Goal: Information Seeking & Learning: Check status

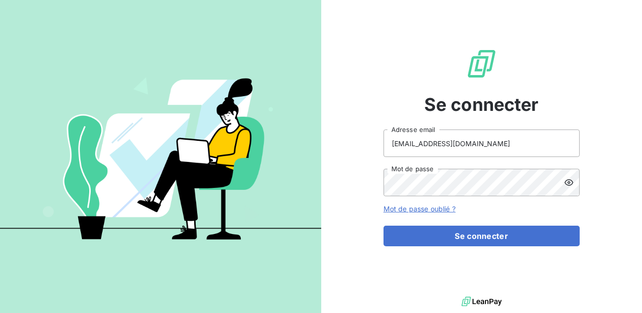
click at [467, 140] on input "[EMAIL_ADDRESS][DOMAIN_NAME]" at bounding box center [482, 143] width 196 height 27
type input "admin@tecnifibre"
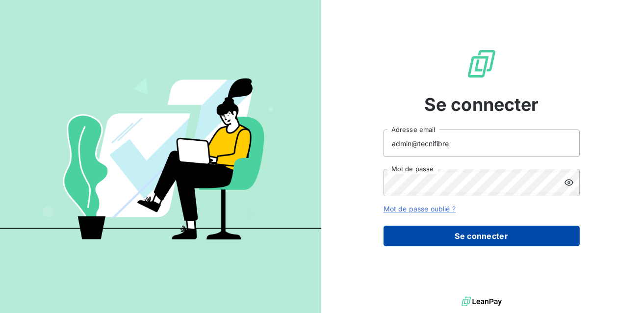
click at [474, 228] on button "Se connecter" at bounding box center [482, 236] width 196 height 21
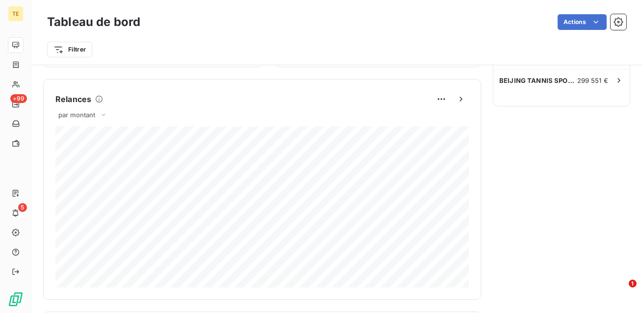
scroll to position [643, 0]
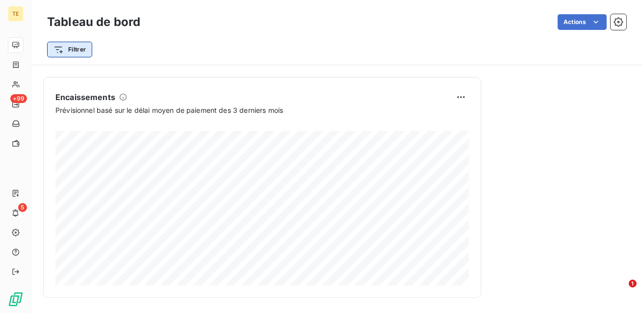
click at [87, 50] on html "TE +99 5 Tableau de bord Actions Filtrer Encours client Voir plus 8 815 275,78 …" at bounding box center [321, 156] width 642 height 313
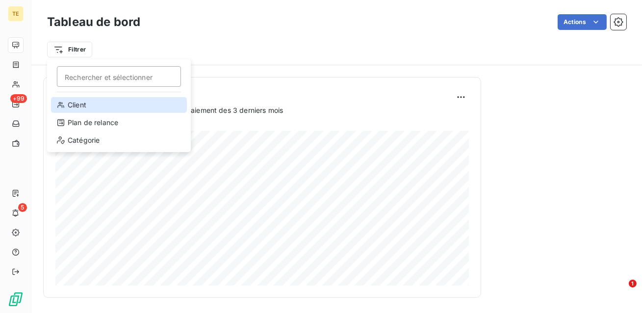
click at [84, 105] on div "Client" at bounding box center [119, 105] width 136 height 16
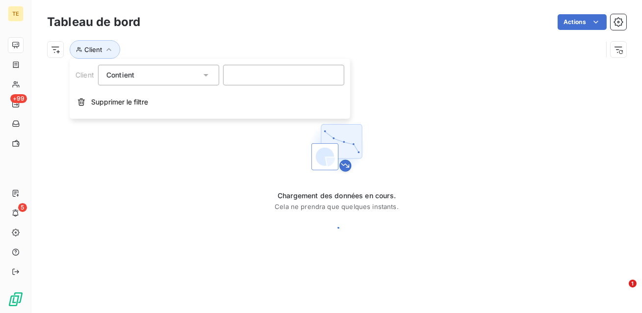
scroll to position [0, 0]
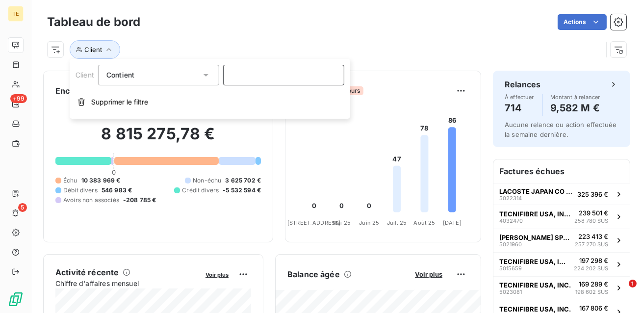
click at [245, 78] on input at bounding box center [283, 75] width 121 height 21
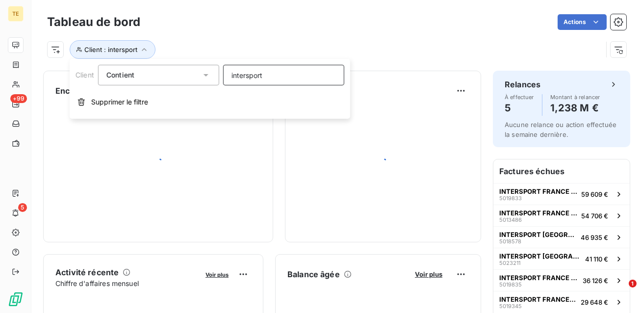
type input "intersport"
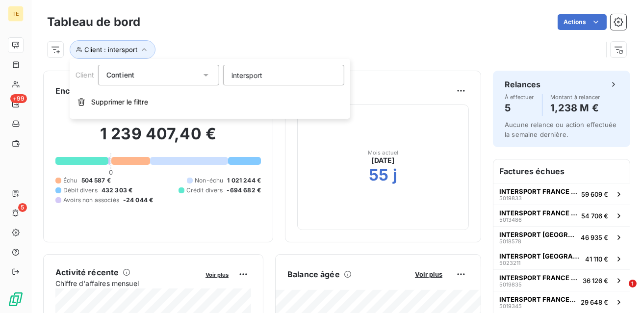
click at [242, 35] on div "Client : intersport" at bounding box center [336, 45] width 579 height 26
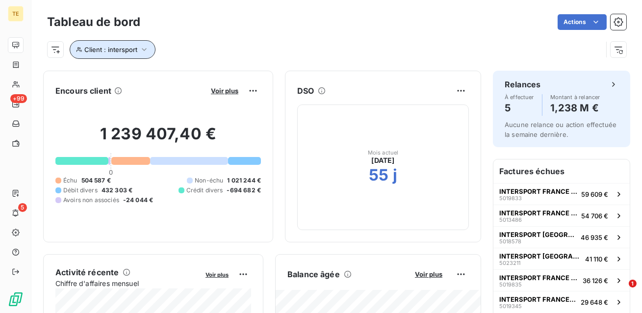
click at [141, 53] on icon "button" at bounding box center [144, 50] width 10 height 10
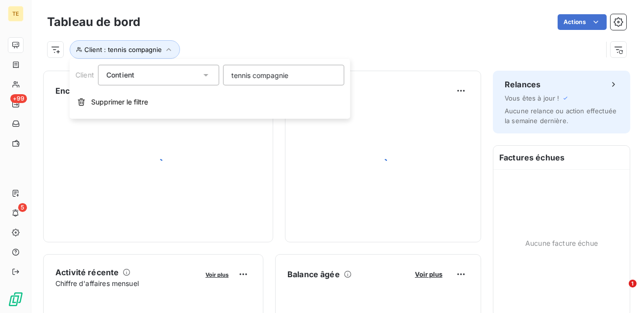
type input "tennis compagnie"
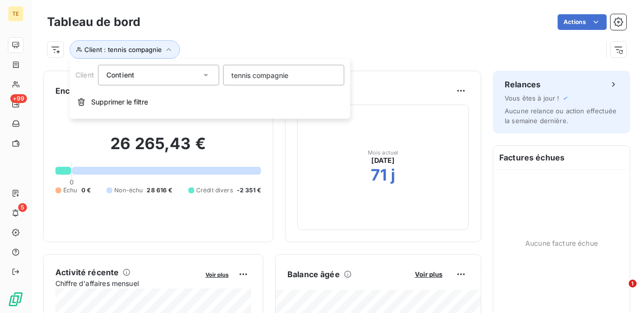
click at [266, 36] on div "Client : tennis compagnie" at bounding box center [336, 45] width 579 height 26
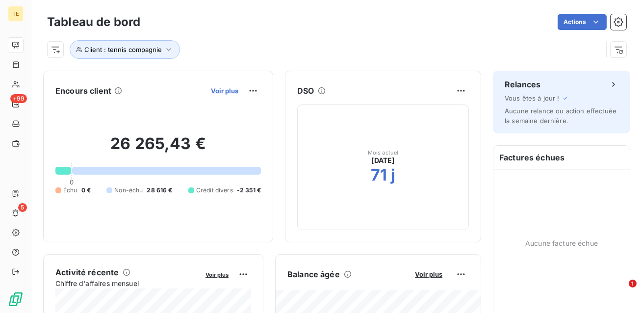
click at [233, 89] on span "Voir plus" at bounding box center [224, 91] width 27 height 8
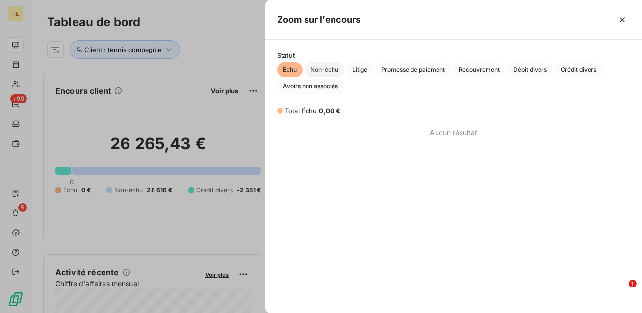
click at [327, 66] on span "Non-échu" at bounding box center [325, 69] width 40 height 15
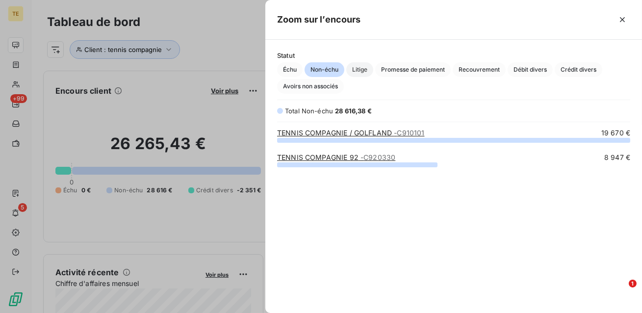
scroll to position [173, 376]
click at [357, 70] on span "Litige" at bounding box center [359, 69] width 27 height 15
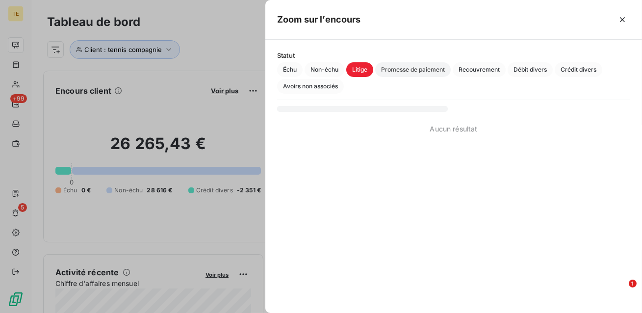
click at [402, 76] on span "Promesse de paiement" at bounding box center [413, 69] width 76 height 15
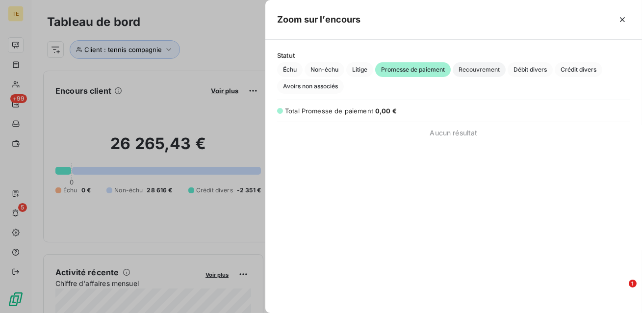
click at [471, 71] on span "Recouvrement" at bounding box center [479, 69] width 53 height 15
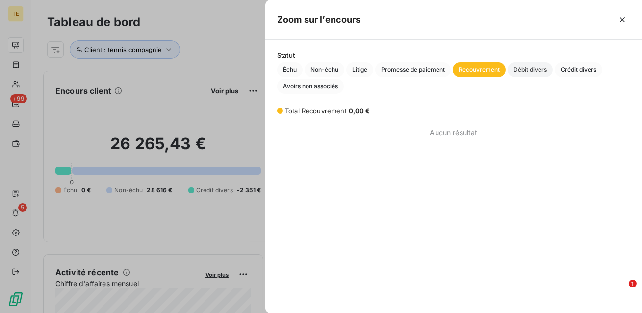
click at [526, 72] on span "Débit divers" at bounding box center [530, 69] width 45 height 15
click at [581, 73] on span "Crédit divers" at bounding box center [579, 69] width 48 height 15
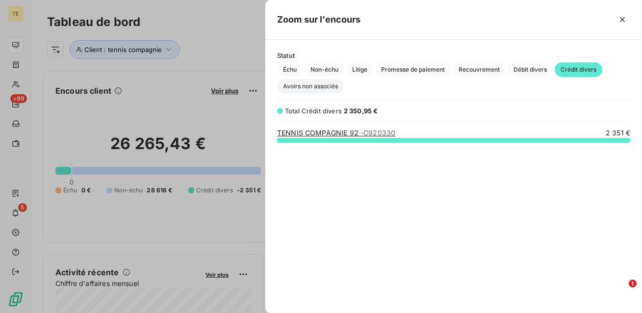
click at [331, 88] on span "Avoirs non associés" at bounding box center [310, 86] width 67 height 15
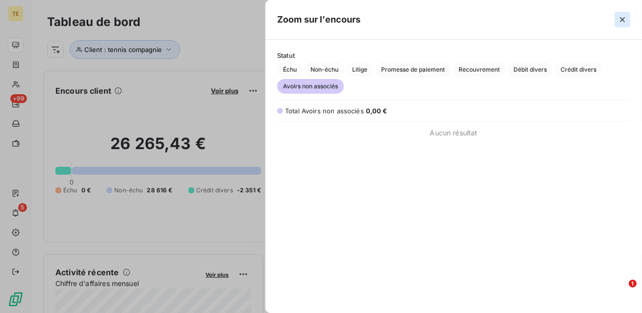
click at [622, 20] on icon "button" at bounding box center [622, 19] width 5 height 5
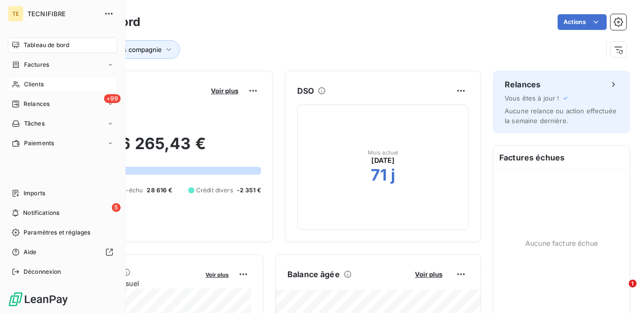
click at [22, 84] on div "Clients" at bounding box center [62, 85] width 109 height 16
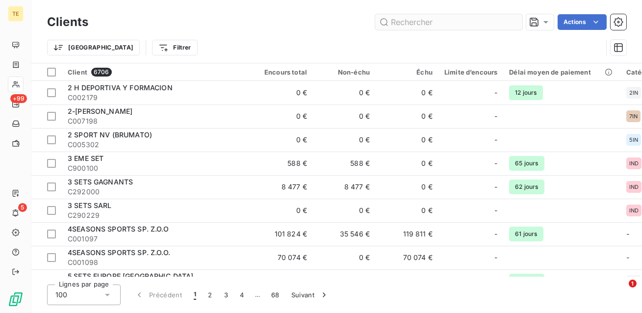
type input "e"
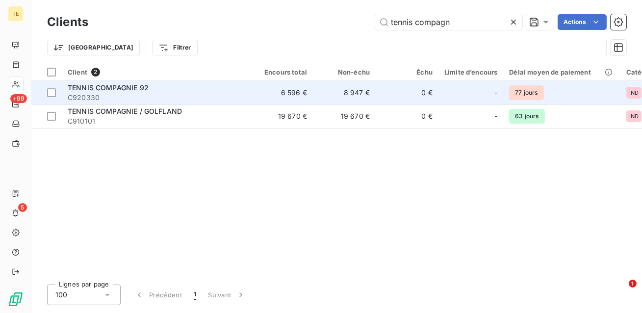
type input "tennis compagn"
click at [220, 96] on span "C920330" at bounding box center [156, 98] width 177 height 10
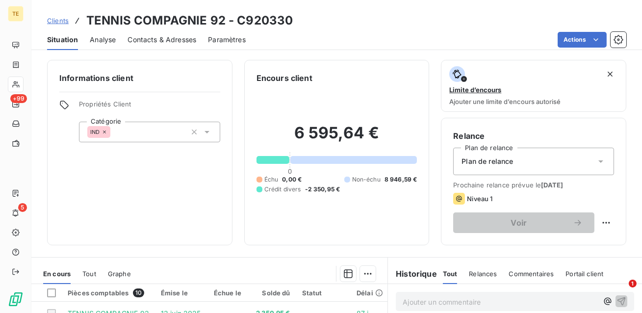
scroll to position [28, 0]
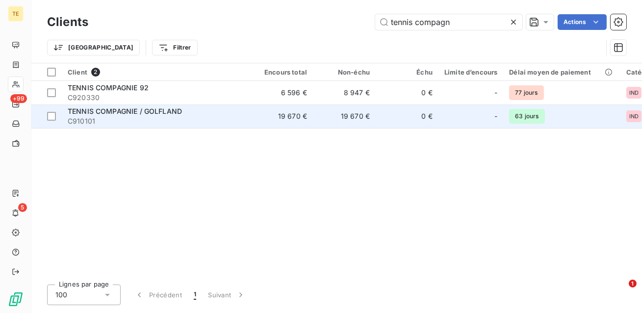
click at [206, 113] on div "TENNIS COMPAGNIE / GOLFLAND" at bounding box center [156, 111] width 177 height 10
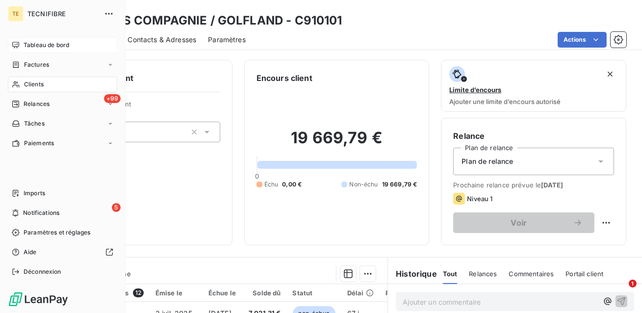
click at [24, 41] on span "Tableau de bord" at bounding box center [47, 45] width 46 height 9
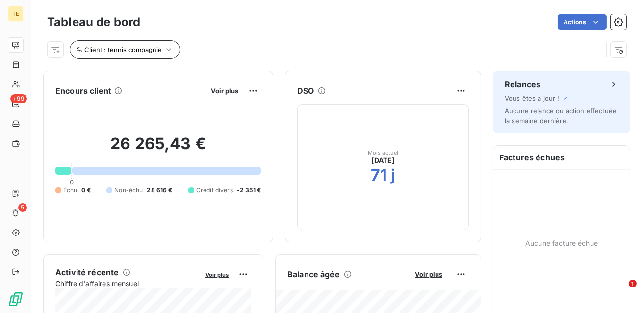
click at [123, 53] on button "Client : tennis compagnie" at bounding box center [125, 49] width 110 height 19
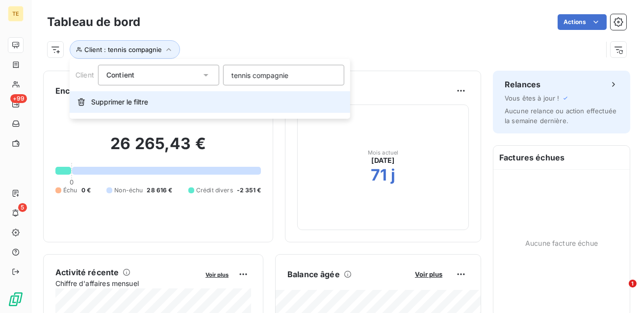
click at [116, 109] on button "Supprimer le filtre" at bounding box center [210, 102] width 281 height 22
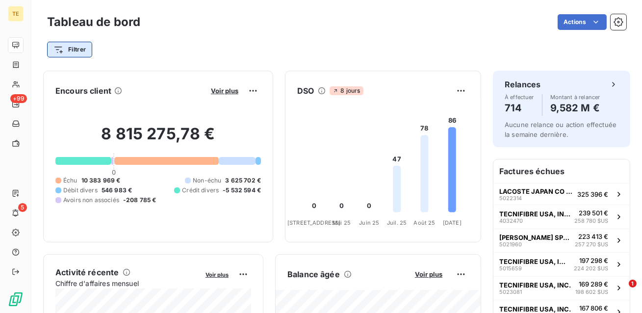
click at [80, 55] on html "TE +99 5 Tableau de bord Actions Filtrer Encours client Voir plus 8 815 275,78 …" at bounding box center [321, 156] width 642 height 313
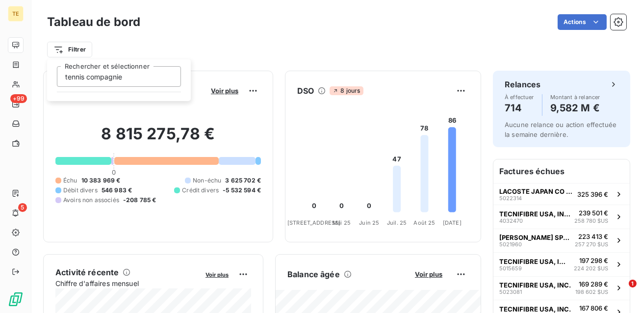
type input "tennis compagnie"
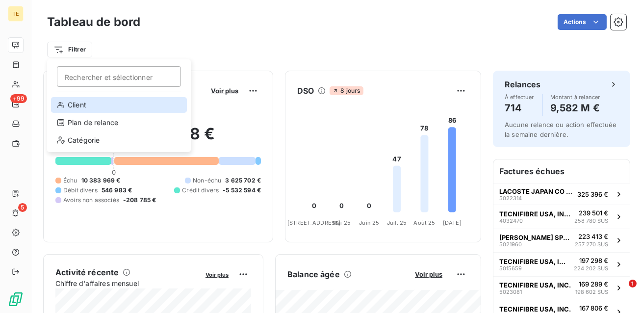
click at [88, 106] on div "Client" at bounding box center [119, 105] width 136 height 16
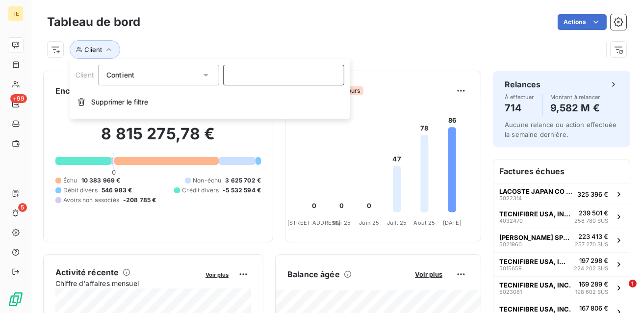
click at [263, 74] on input at bounding box center [283, 75] width 121 height 21
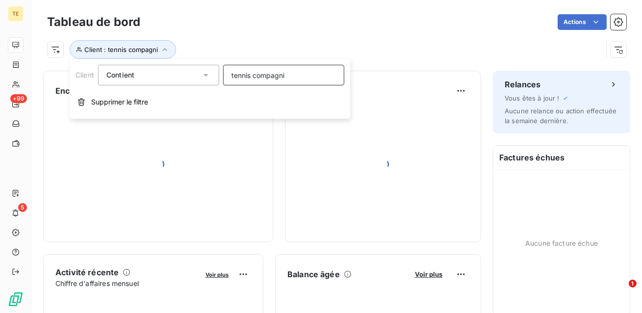
type input "tennis compagnie"
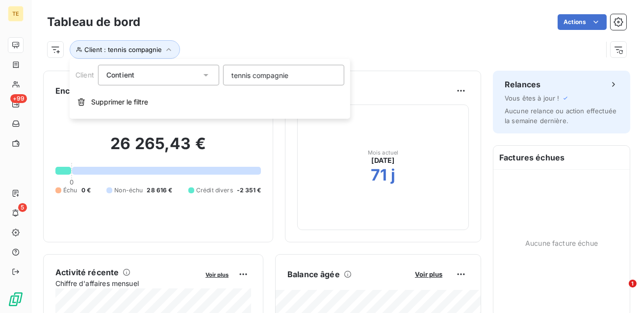
click at [275, 39] on div "Client : tennis compagnie" at bounding box center [336, 45] width 579 height 26
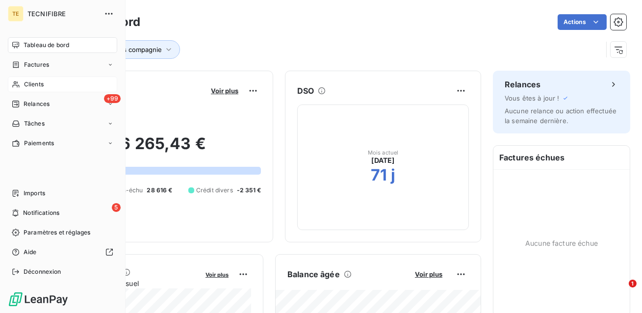
click at [17, 88] on div "Clients" at bounding box center [62, 85] width 109 height 16
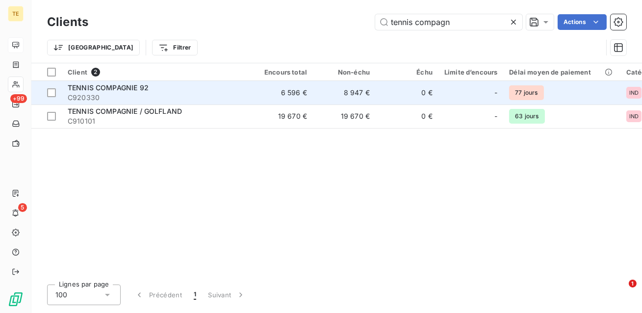
click at [124, 95] on span "C920330" at bounding box center [156, 98] width 177 height 10
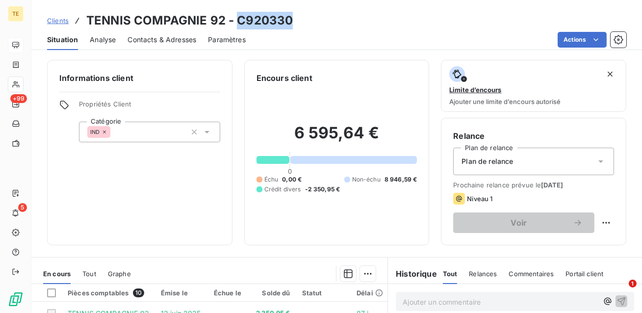
drag, startPoint x: 292, startPoint y: 22, endPoint x: 237, endPoint y: 13, distance: 55.2
click at [237, 13] on div "Clients TENNIS COMPAGNIE 92 - C920330" at bounding box center [336, 21] width 611 height 18
copy h3 "C920330"
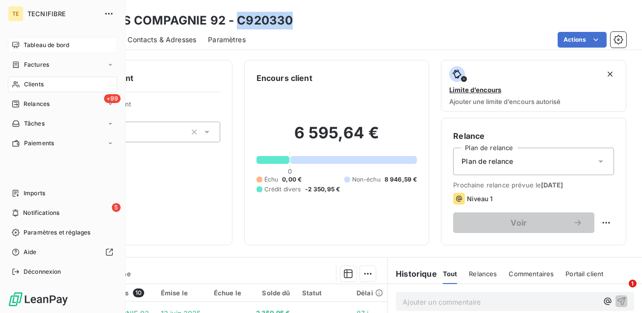
click at [19, 43] on icon at bounding box center [15, 45] width 7 height 6
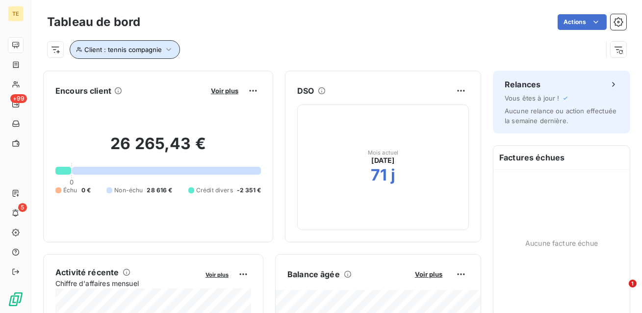
click at [102, 52] on span "Client : tennis compagnie" at bounding box center [123, 50] width 78 height 8
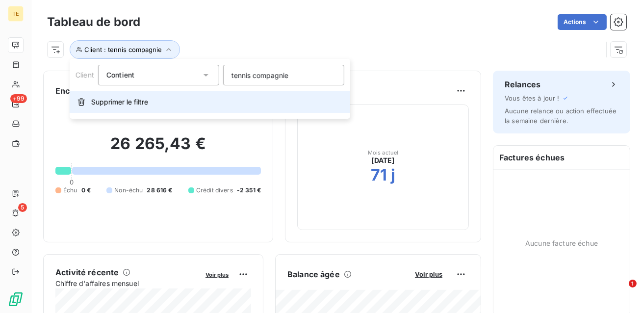
click at [125, 106] on span "Supprimer le filtre" at bounding box center [119, 102] width 57 height 10
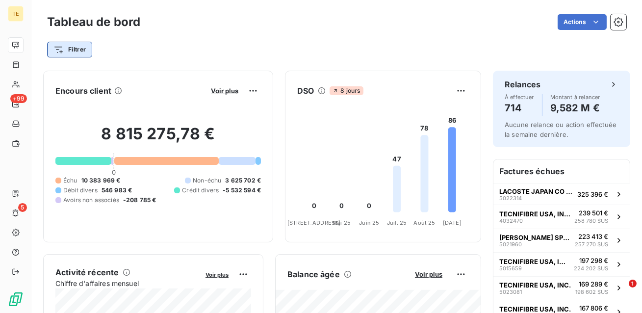
click at [67, 46] on html "TE +99 5 Tableau de bord Actions Filtrer Encours client Voir plus 8 815 275,78 …" at bounding box center [321, 156] width 642 height 313
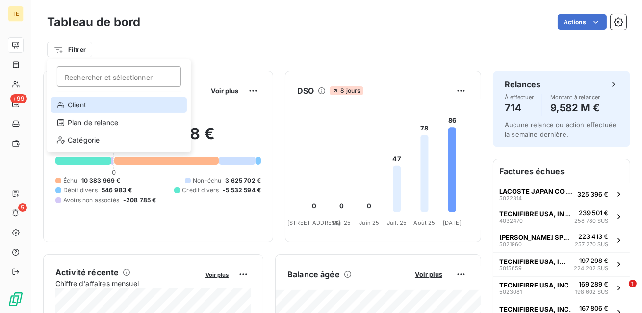
click at [94, 107] on div "Client" at bounding box center [119, 105] width 136 height 16
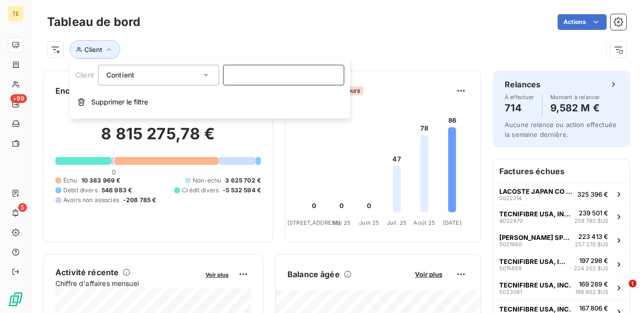
click at [247, 73] on input at bounding box center [283, 75] width 121 height 21
paste input "C920330"
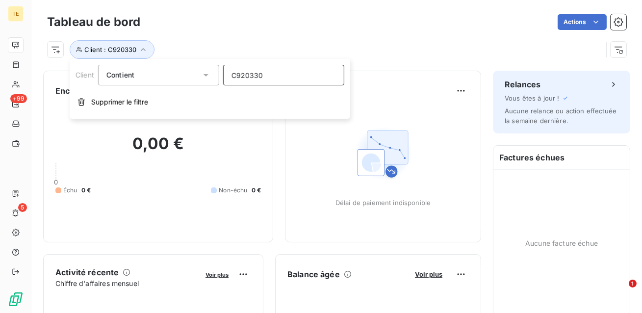
type input "C920330"
click at [286, 166] on div "Délai de paiement indisponible" at bounding box center [383, 164] width 195 height 131
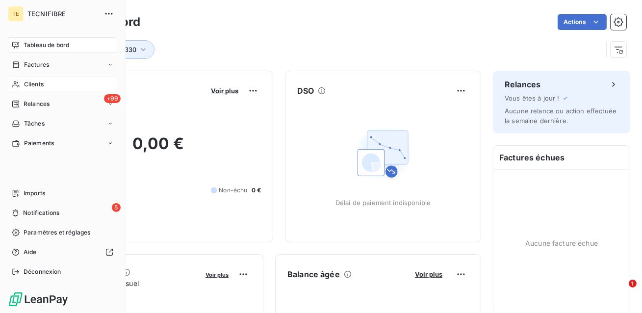
click at [39, 84] on span "Clients" at bounding box center [34, 84] width 20 height 9
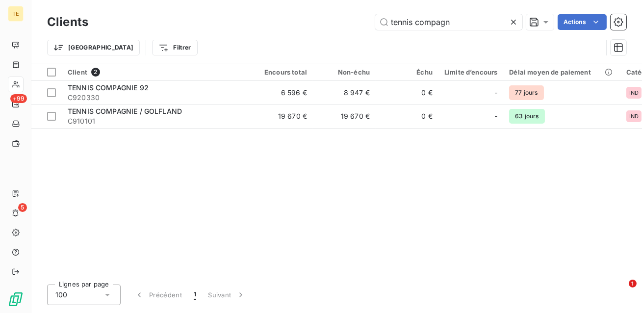
click at [518, 20] on div at bounding box center [516, 22] width 14 height 16
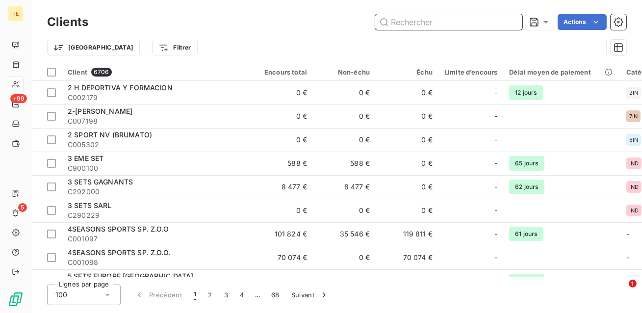
click at [424, 22] on input "text" at bounding box center [448, 22] width 147 height 16
paste input "C920330"
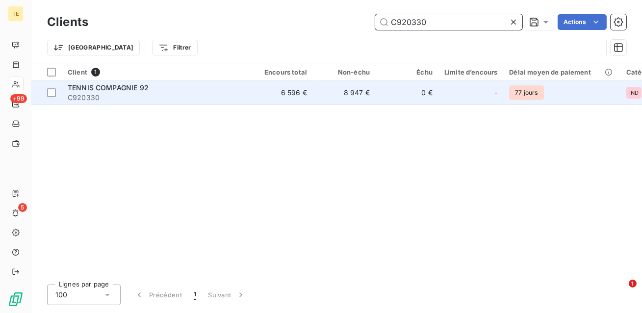
type input "C920330"
click at [217, 89] on div "TENNIS COMPAGNIE 92" at bounding box center [156, 88] width 177 height 10
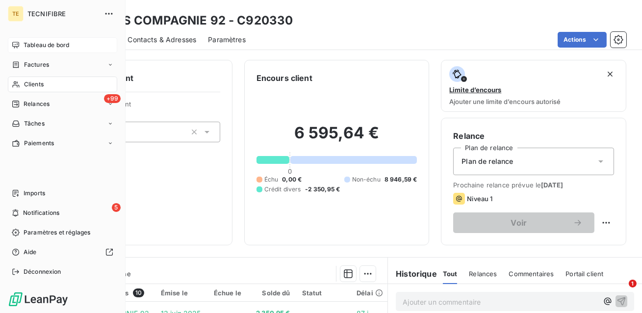
click at [20, 40] on div "Tableau de bord" at bounding box center [62, 45] width 109 height 16
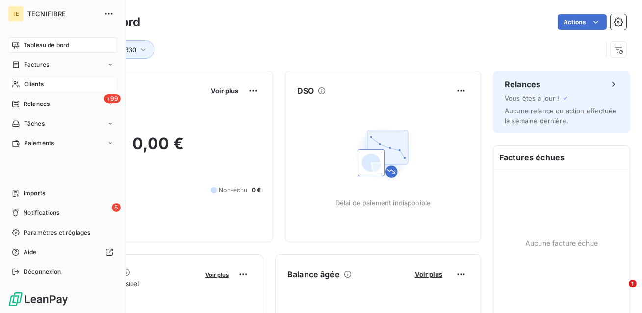
click at [35, 77] on div "Clients" at bounding box center [62, 85] width 109 height 16
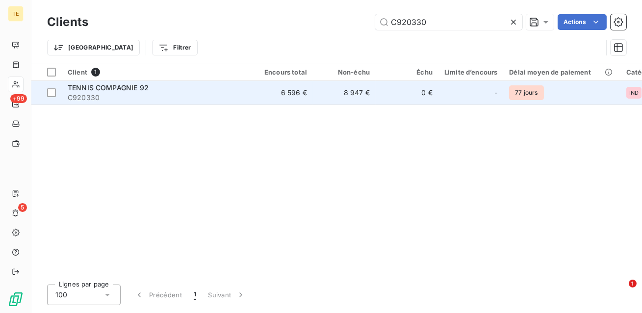
click at [169, 90] on div "TENNIS COMPAGNIE 92" at bounding box center [156, 88] width 177 height 10
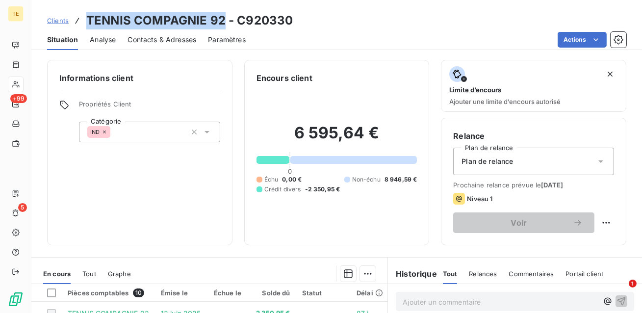
drag, startPoint x: 224, startPoint y: 23, endPoint x: 83, endPoint y: 17, distance: 140.4
click at [83, 17] on div "Clients TENNIS COMPAGNIE 92 - C920330" at bounding box center [170, 21] width 246 height 18
copy h3 "TENNIS COMPAGNIE 92"
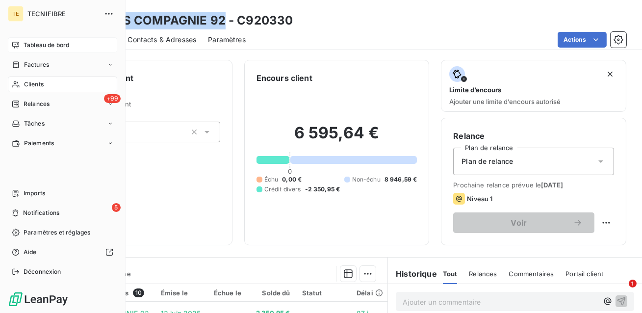
click at [22, 39] on div "Tableau de bord" at bounding box center [62, 45] width 109 height 16
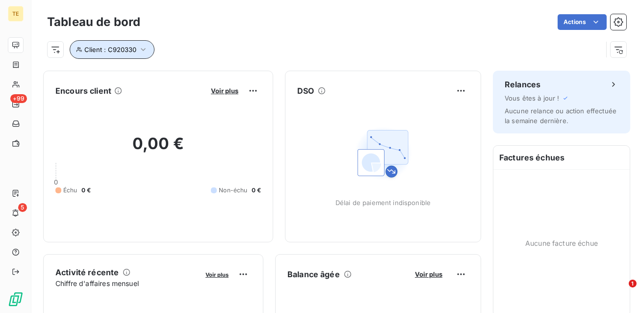
click at [118, 53] on button "Client : C920330" at bounding box center [112, 49] width 85 height 19
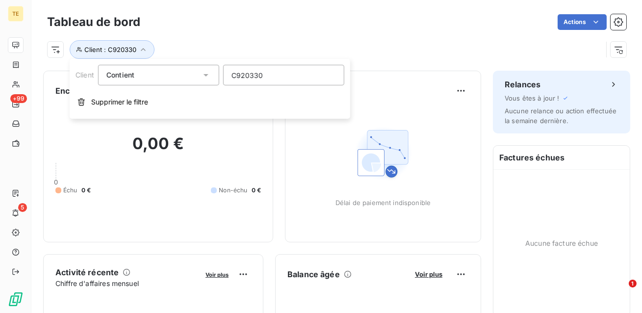
type input "TENNIS COMPAGNIE 92"
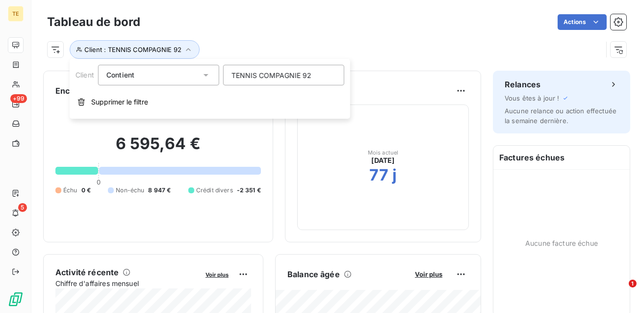
click at [294, 36] on div "Client : TENNIS COMPAGNIE 92" at bounding box center [336, 45] width 579 height 26
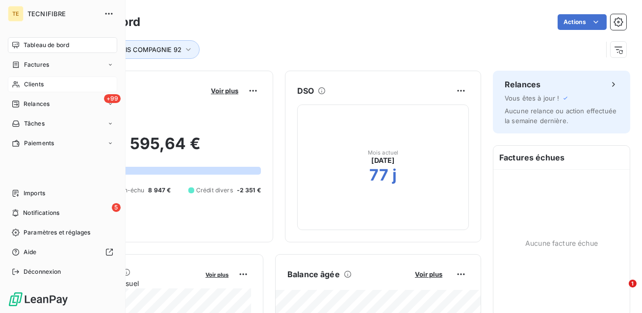
click at [26, 84] on span "Clients" at bounding box center [34, 84] width 20 height 9
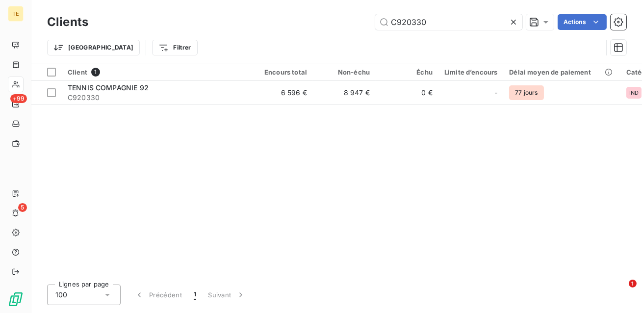
click at [513, 21] on icon at bounding box center [514, 22] width 10 height 10
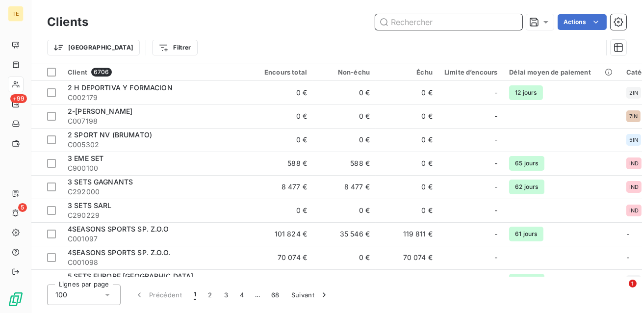
click at [414, 21] on input "text" at bounding box center [448, 22] width 147 height 16
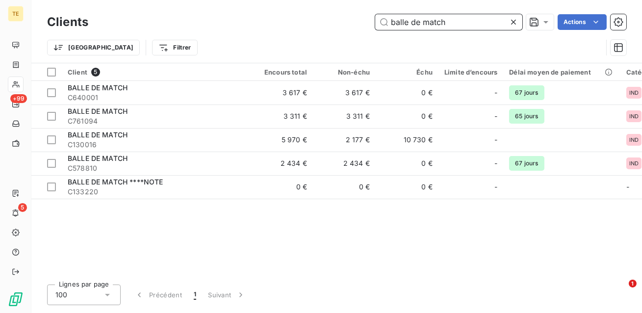
paste input "TENNIS COMPAGNIE 92"
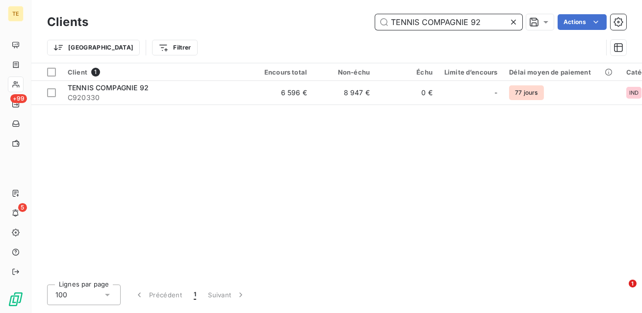
type input "TENNIS COMPAGNIE 92"
click at [221, 104] on table "Client 1 Encours total Non-échu Échu Limite d’encours Délai moyen de paiement C…" at bounding box center [404, 84] width 747 height 42
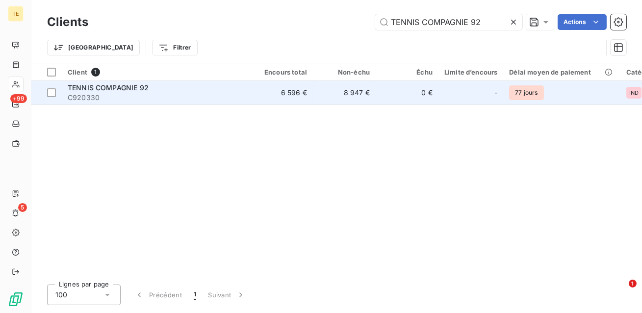
click at [220, 99] on span "C920330" at bounding box center [156, 98] width 177 height 10
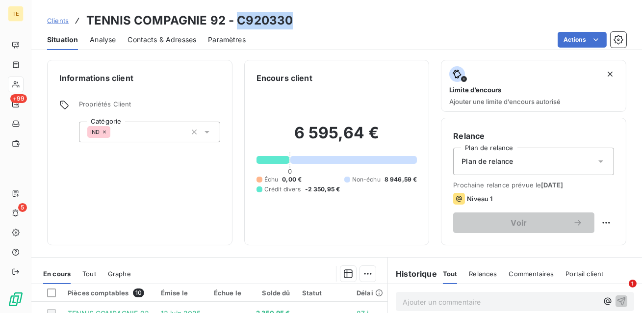
drag, startPoint x: 282, startPoint y: 23, endPoint x: 237, endPoint y: 18, distance: 44.9
click at [237, 18] on h3 "TENNIS COMPAGNIE 92 - C920330" at bounding box center [189, 21] width 207 height 18
copy h3 "C920330"
click at [58, 24] on span "Clients" at bounding box center [58, 21] width 22 height 8
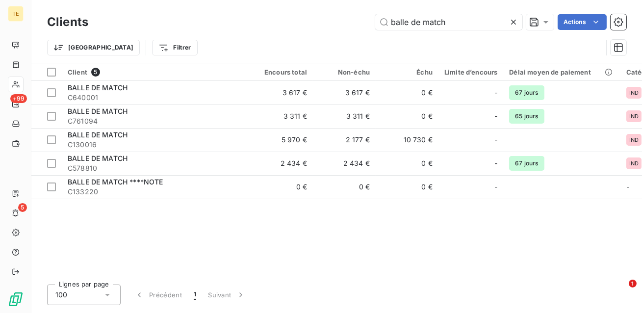
type input "C920330"
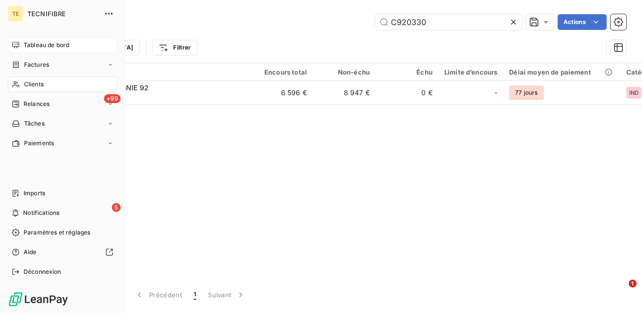
click at [32, 41] on span "Tableau de bord" at bounding box center [47, 45] width 46 height 9
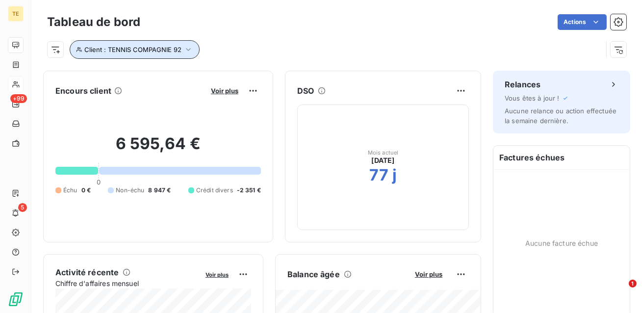
click at [184, 48] on icon "button" at bounding box center [188, 50] width 10 height 10
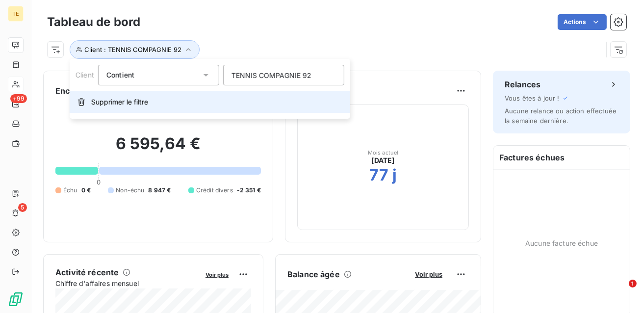
click at [157, 101] on button "Supprimer le filtre" at bounding box center [210, 102] width 281 height 22
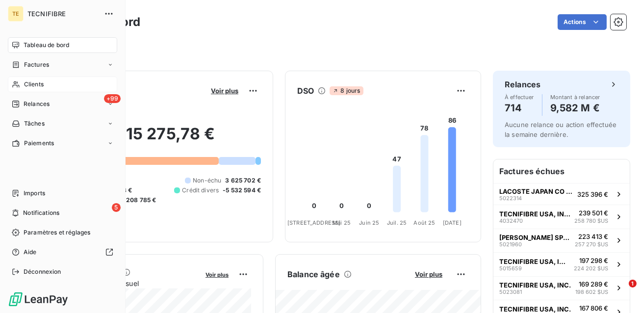
click at [47, 86] on div "Clients" at bounding box center [62, 85] width 109 height 16
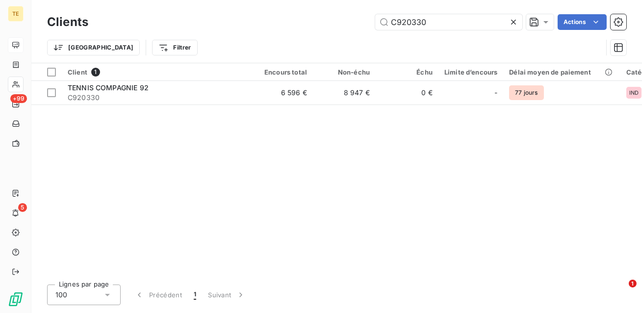
click at [516, 24] on icon at bounding box center [514, 22] width 10 height 10
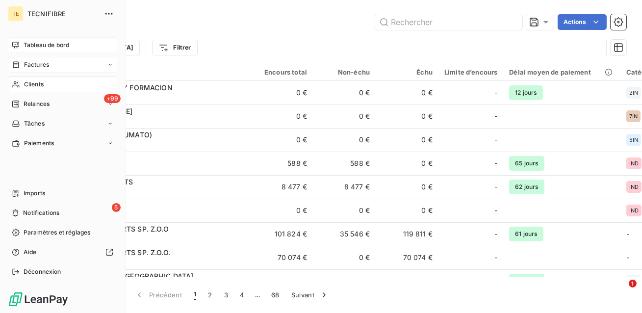
click at [35, 64] on span "Factures" at bounding box center [36, 64] width 25 height 9
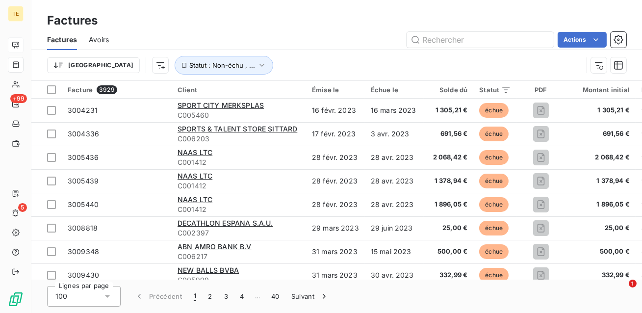
click at [103, 39] on span "Avoirs" at bounding box center [99, 40] width 20 height 10
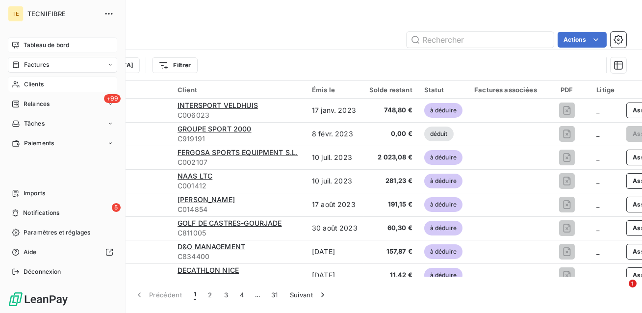
click at [31, 86] on span "Clients" at bounding box center [34, 84] width 20 height 9
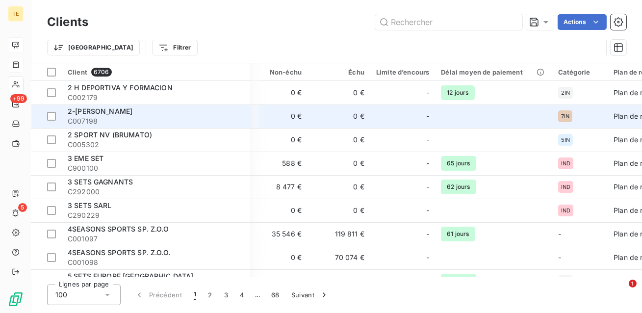
scroll to position [0, 137]
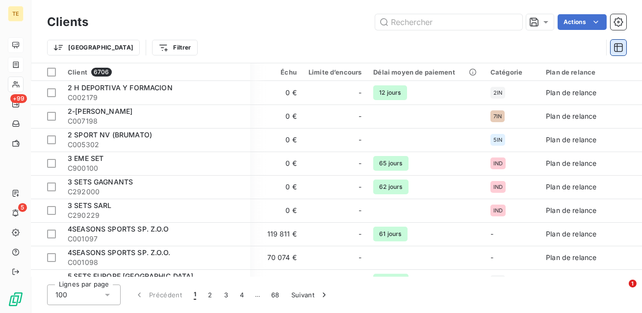
click at [618, 47] on icon "button" at bounding box center [619, 48] width 10 height 10
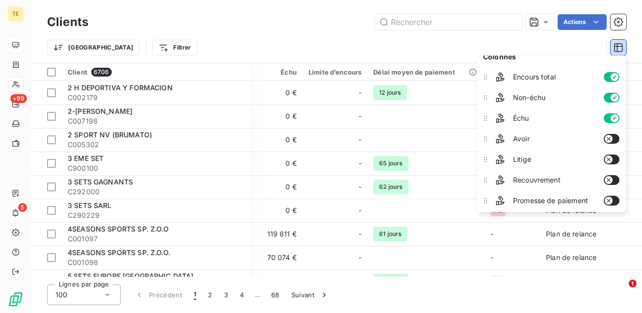
scroll to position [0, 0]
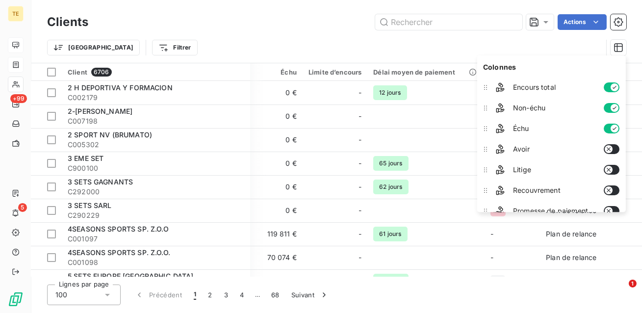
click at [616, 150] on button "button" at bounding box center [612, 149] width 16 height 10
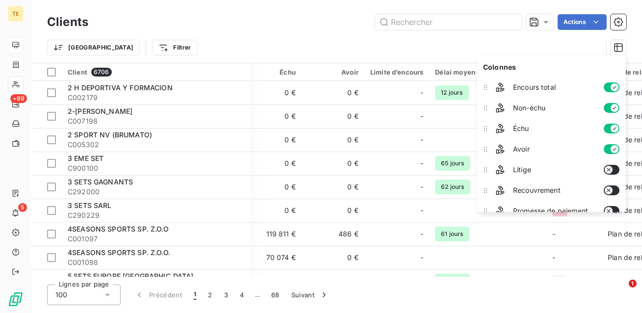
click at [616, 150] on icon "button" at bounding box center [615, 149] width 8 height 8
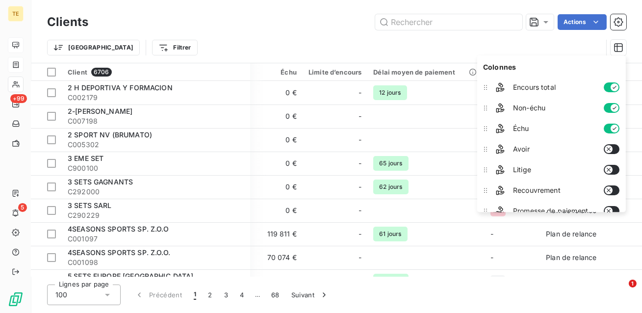
click at [608, 147] on icon "button" at bounding box center [609, 149] width 8 height 8
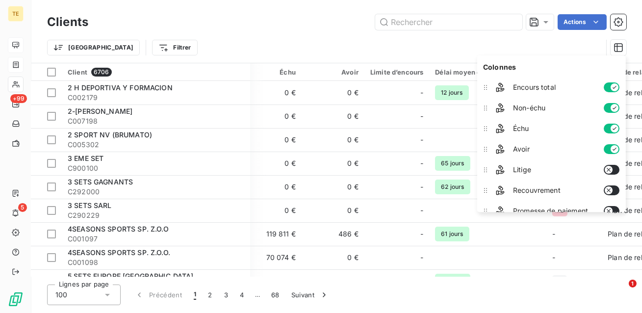
click at [613, 153] on button "button" at bounding box center [612, 149] width 16 height 10
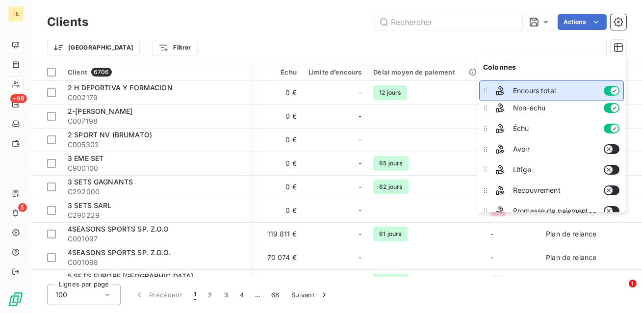
click at [488, 91] on icon at bounding box center [486, 91] width 10 height 10
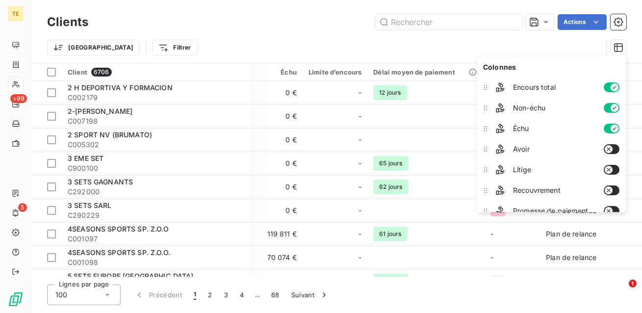
click at [412, 38] on div "Trier Filtrer" at bounding box center [324, 47] width 555 height 19
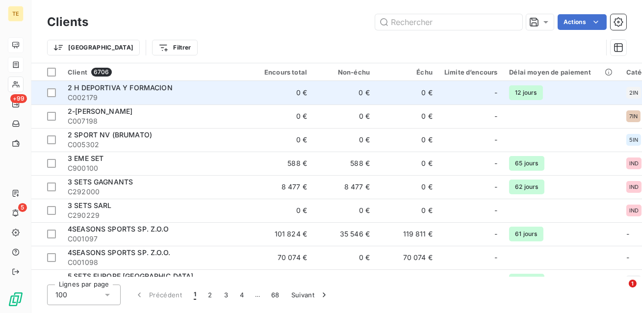
click at [196, 94] on span "C002179" at bounding box center [156, 98] width 177 height 10
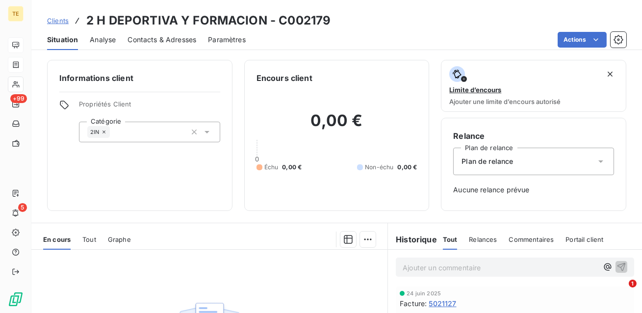
click at [62, 22] on span "Clients" at bounding box center [58, 21] width 22 height 8
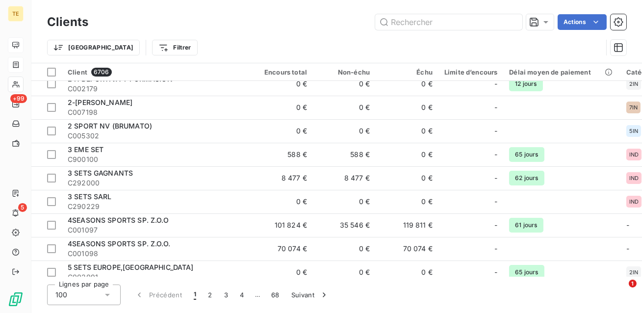
scroll to position [12, 0]
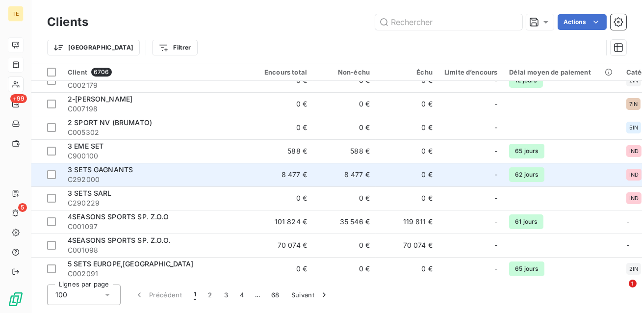
click at [199, 172] on div "3 SETS GAGNANTS" at bounding box center [156, 170] width 177 height 10
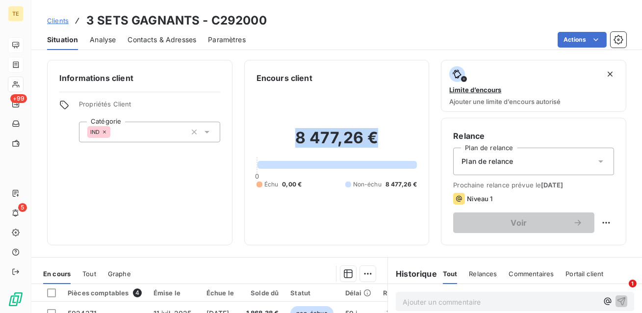
drag, startPoint x: 377, startPoint y: 136, endPoint x: 286, endPoint y: 128, distance: 92.2
click at [286, 128] on h2 "8 477,26 €" at bounding box center [337, 142] width 161 height 29
drag, startPoint x: 304, startPoint y: 187, endPoint x: 240, endPoint y: 181, distance: 63.6
click at [240, 181] on div "Informations client Propriétés Client Catégorie IND Encours client 8 477,26 € 0…" at bounding box center [336, 152] width 611 height 185
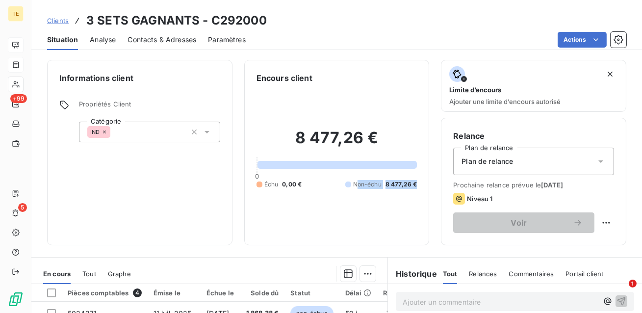
drag, startPoint x: 416, startPoint y: 184, endPoint x: 358, endPoint y: 183, distance: 58.4
click at [358, 183] on div "Non-échu 8 477,26 €" at bounding box center [381, 184] width 72 height 9
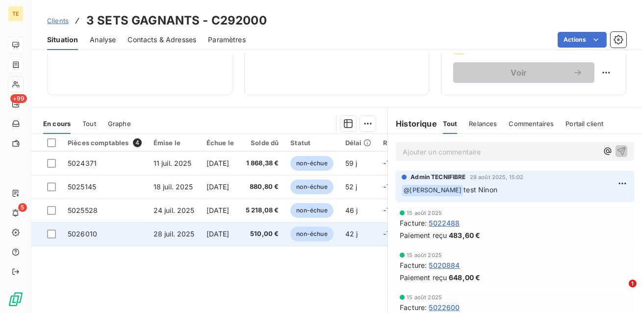
scroll to position [157, 0]
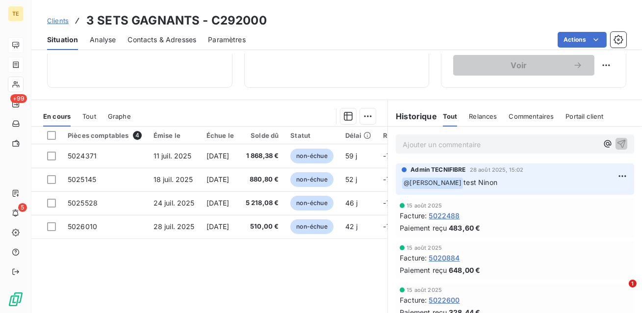
click at [91, 115] on span "Tout" at bounding box center [89, 116] width 14 height 8
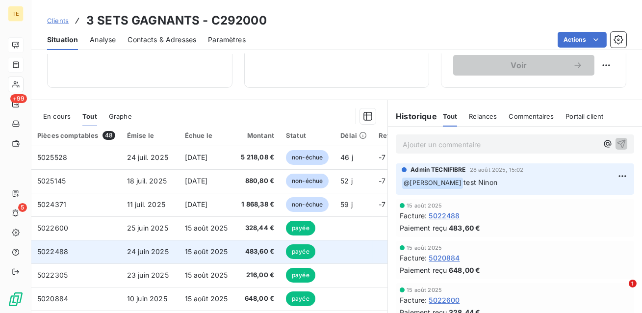
scroll to position [0, 0]
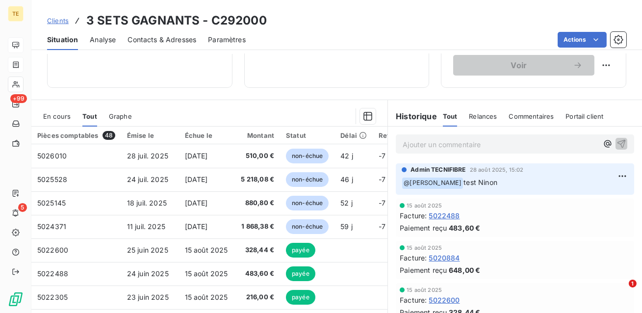
click at [126, 112] on span "Graphe" at bounding box center [120, 116] width 23 height 8
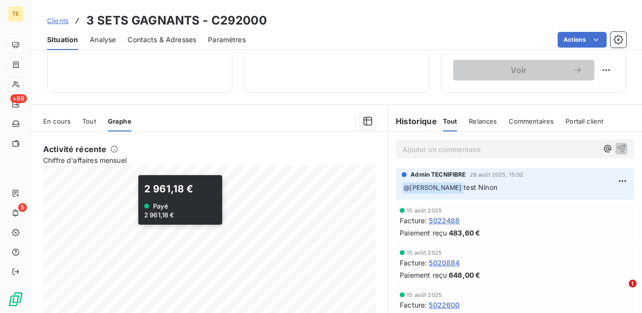
scroll to position [108, 0]
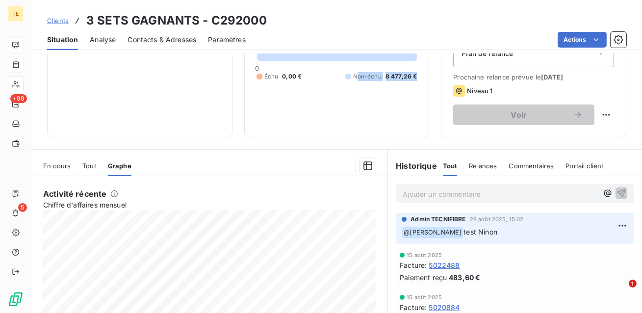
click at [60, 164] on span "En cours" at bounding box center [56, 166] width 27 height 8
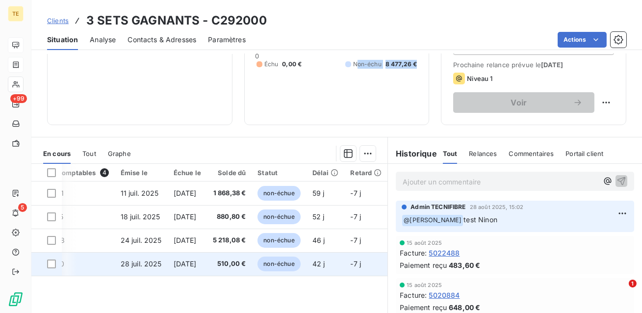
scroll to position [119, 0]
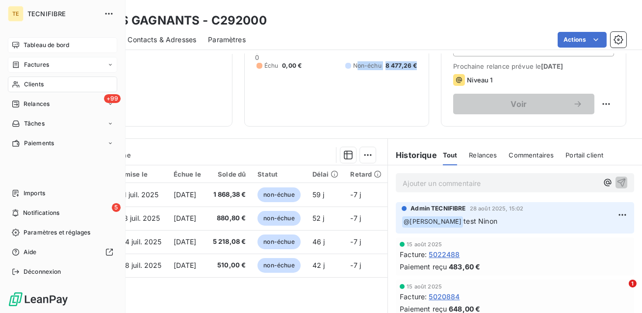
click at [21, 64] on div "Factures" at bounding box center [30, 64] width 37 height 9
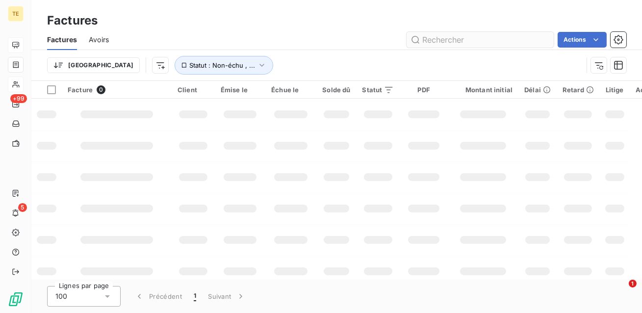
click at [460, 39] on input "text" at bounding box center [480, 40] width 147 height 16
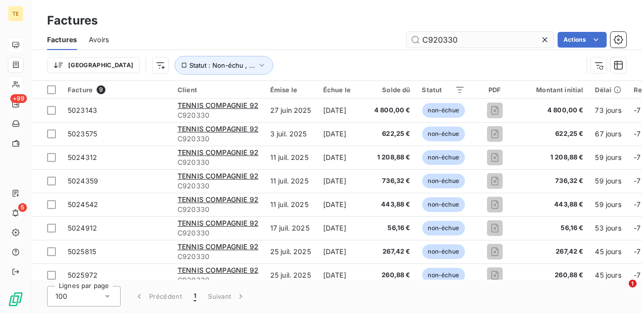
drag, startPoint x: 470, startPoint y: 39, endPoint x: 420, endPoint y: 39, distance: 50.0
click at [420, 39] on input "C920330" at bounding box center [480, 40] width 147 height 16
type input "C920330"
click at [257, 61] on icon "button" at bounding box center [262, 65] width 10 height 10
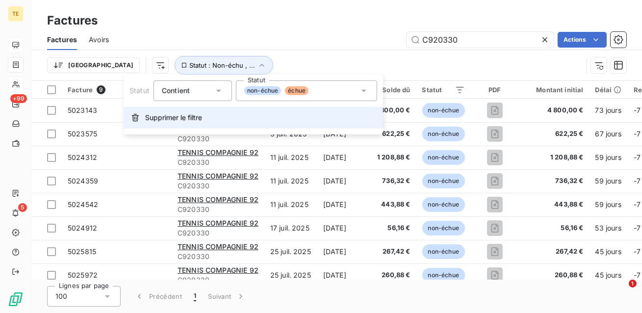
click at [184, 118] on span "Supprimer le filtre" at bounding box center [173, 118] width 57 height 10
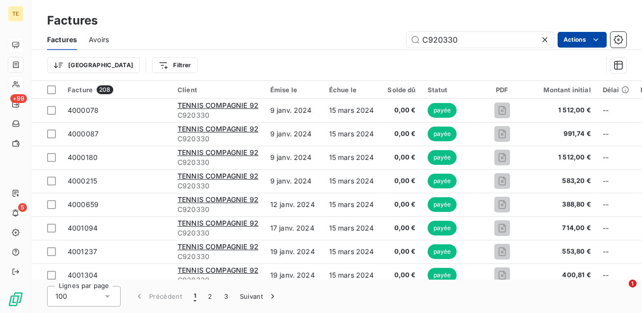
click at [573, 36] on html "TE +99 5 Factures Factures Avoirs C920330 Actions Trier Filtrer Facture 208 Cli…" at bounding box center [321, 156] width 642 height 313
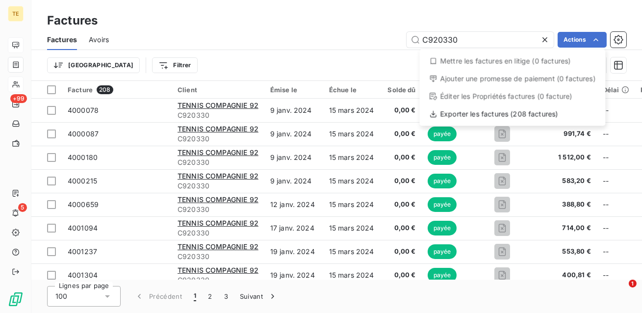
click at [305, 61] on html "TE +99 5 Factures Factures Avoirs C920330 Actions Mettre les factures en litige…" at bounding box center [321, 156] width 642 height 313
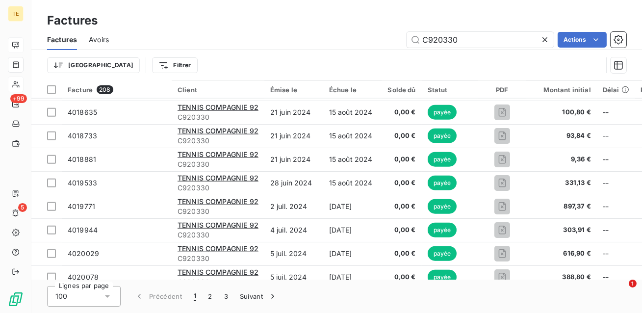
scroll to position [2177, 0]
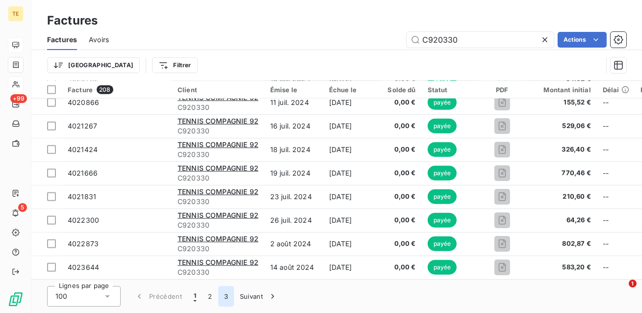
click at [225, 299] on button "3" at bounding box center [226, 296] width 16 height 21
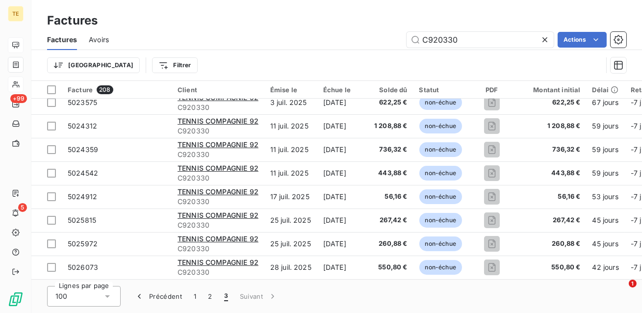
scroll to position [0, 0]
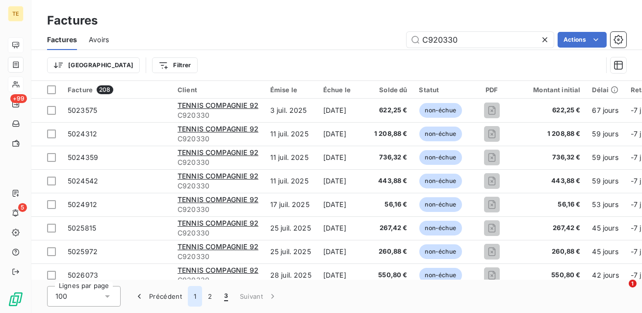
click at [192, 292] on button "1" at bounding box center [195, 296] width 14 height 21
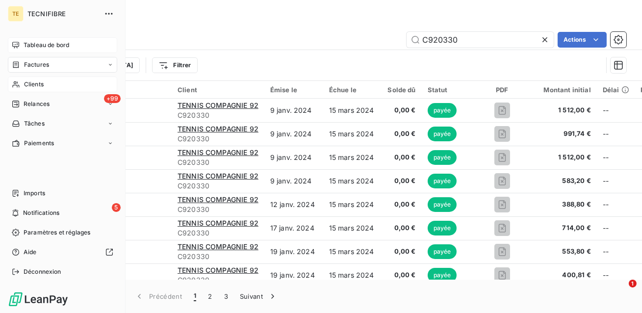
click at [17, 83] on icon at bounding box center [16, 84] width 8 height 8
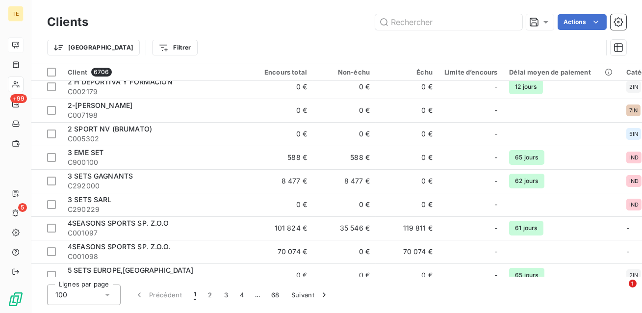
scroll to position [10, 0]
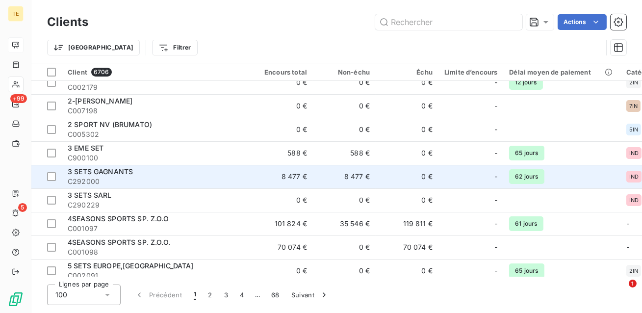
click at [226, 180] on span "C292000" at bounding box center [156, 182] width 177 height 10
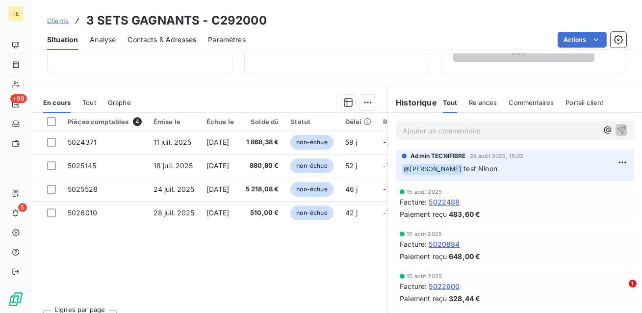
click at [463, 131] on p "Ajouter un commentaire ﻿" at bounding box center [500, 131] width 195 height 12
click at [485, 104] on span "Relances" at bounding box center [483, 103] width 28 height 8
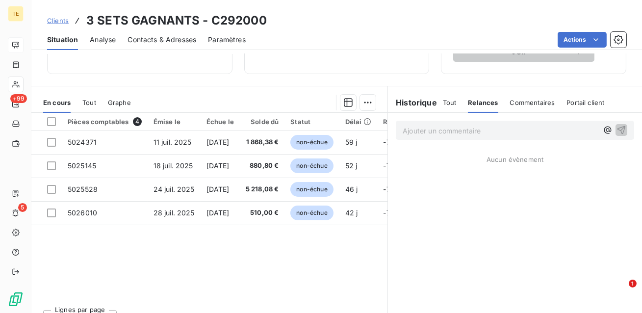
click at [526, 103] on span "Commentaires" at bounding box center [532, 103] width 45 height 8
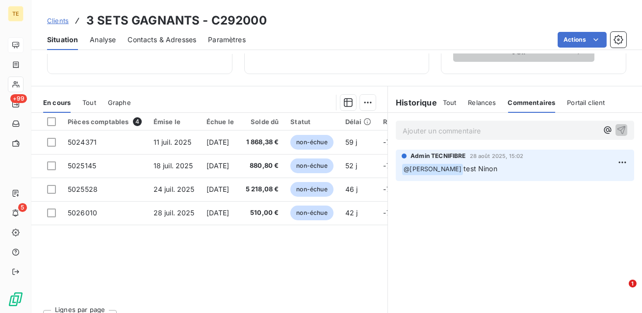
click at [478, 134] on p "Ajouter un commentaire ﻿" at bounding box center [500, 131] width 195 height 12
drag, startPoint x: 458, startPoint y: 169, endPoint x: 402, endPoint y: 168, distance: 56.4
click at [402, 168] on p "﻿ @ [PERSON_NAME] test [PERSON_NAME]" at bounding box center [515, 169] width 227 height 12
drag, startPoint x: 500, startPoint y: 169, endPoint x: 461, endPoint y: 166, distance: 39.4
click at [461, 166] on p "﻿ @ [PERSON_NAME] test [PERSON_NAME]" at bounding box center [515, 169] width 227 height 12
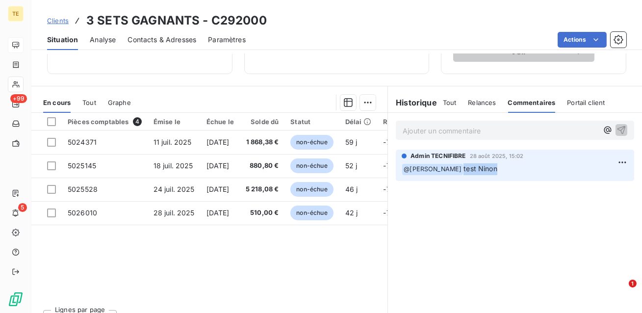
click at [486, 212] on div "Ajouter un commentaire ﻿ Admin TECNIFIBRE 28 août 2025, 15:02 ﻿ @ [PERSON_NAME]…" at bounding box center [515, 222] width 254 height 218
click at [471, 133] on p "Ajouter un commentaire ﻿" at bounding box center [500, 131] width 195 height 12
click at [609, 131] on icon "button" at bounding box center [608, 130] width 10 height 10
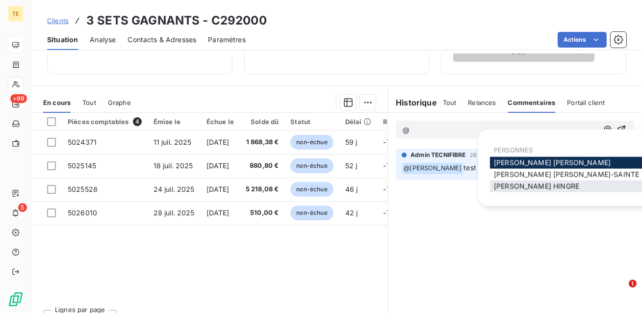
click at [524, 185] on span "[PERSON_NAME]" at bounding box center [536, 186] width 85 height 8
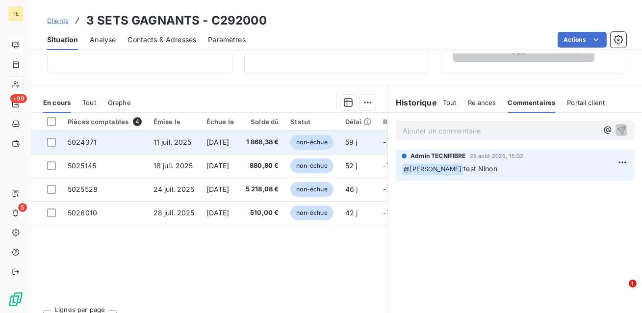
click at [190, 141] on span "11 juil. 2025" at bounding box center [173, 142] width 38 height 8
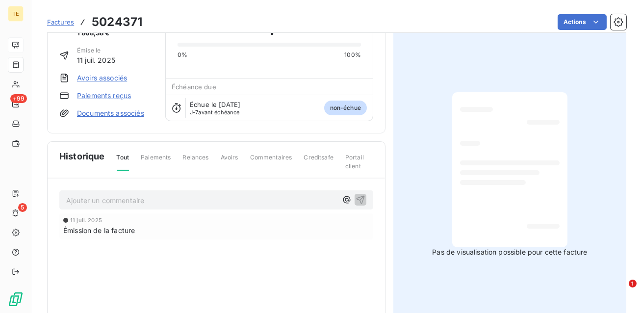
scroll to position [77, 0]
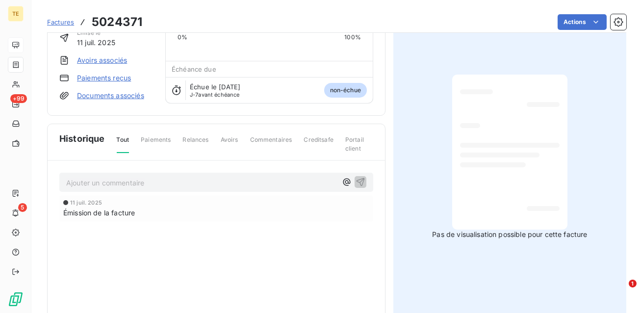
click at [162, 180] on p "Ajouter un commentaire ﻿" at bounding box center [201, 183] width 271 height 12
click at [345, 183] on icon "button" at bounding box center [347, 182] width 10 height 10
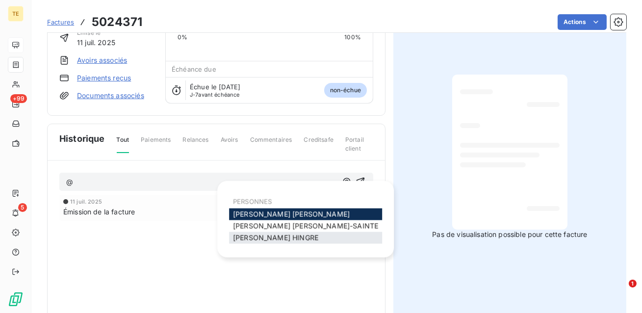
click at [276, 233] on div "[PERSON_NAME]" at bounding box center [305, 238] width 153 height 12
click at [266, 235] on span "[PERSON_NAME]" at bounding box center [275, 238] width 85 height 8
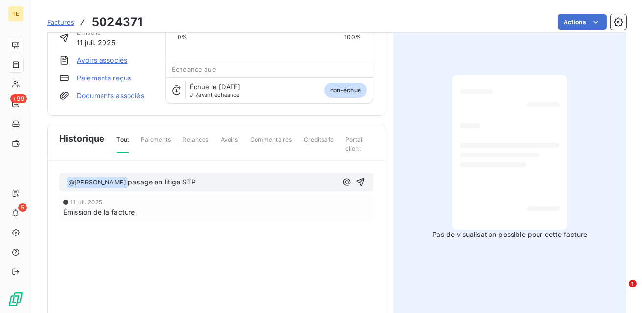
click at [133, 182] on span "pasage en litige STP" at bounding box center [162, 182] width 68 height 8
click at [198, 184] on p "﻿ @ [PERSON_NAME] ﻿ passage en litige STP" at bounding box center [201, 183] width 271 height 12
click at [346, 179] on icon "button" at bounding box center [346, 182] width 7 height 7
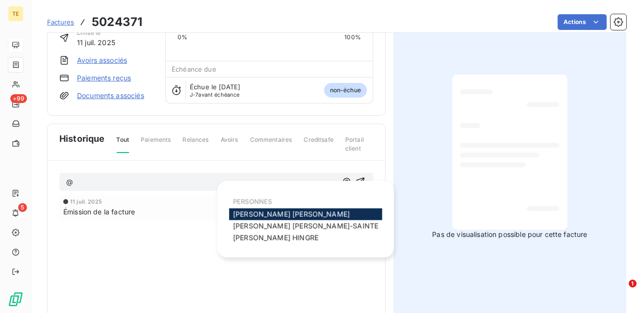
click at [284, 218] on span "[PERSON_NAME]" at bounding box center [291, 214] width 117 height 8
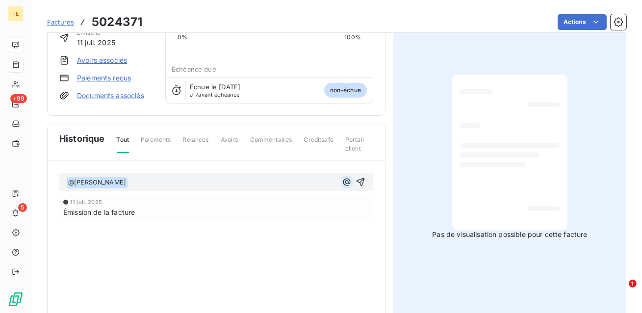
click at [344, 182] on icon "button" at bounding box center [347, 182] width 10 height 10
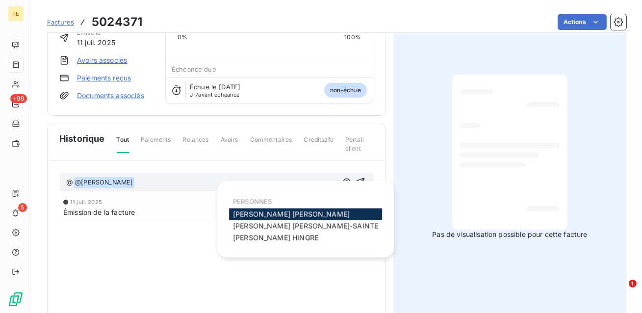
click at [302, 219] on div "[PERSON_NAME]" at bounding box center [305, 215] width 153 height 12
click at [284, 229] on span "[PERSON_NAME]" at bounding box center [305, 226] width 145 height 8
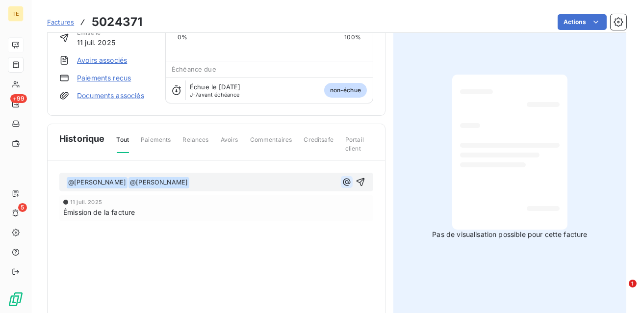
click at [346, 182] on icon "button" at bounding box center [346, 181] width 7 height 7
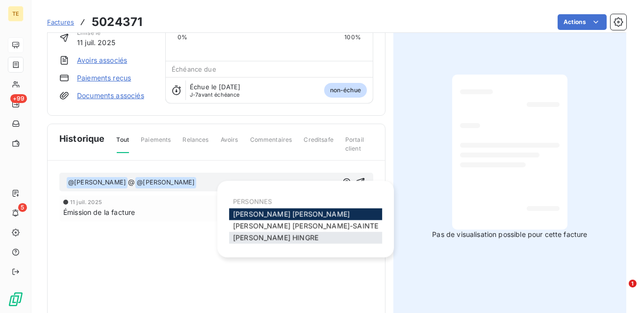
click at [268, 239] on span "[PERSON_NAME]" at bounding box center [275, 238] width 85 height 8
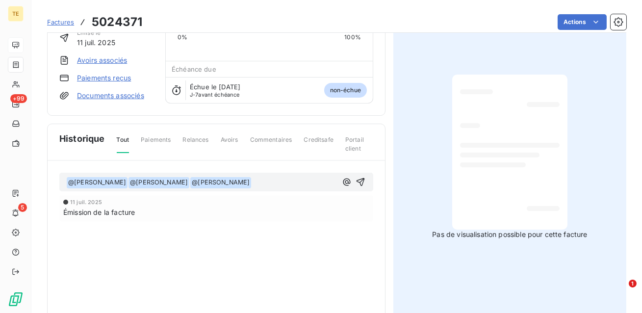
click at [275, 182] on p "﻿ @ [PERSON_NAME] ﻿ ﻿ @ [PERSON_NAME] ﻿ ﻿ @ [PERSON_NAME] ﻿ ﻿" at bounding box center [201, 183] width 271 height 12
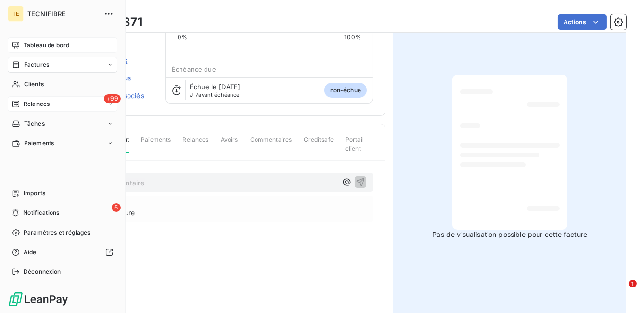
click at [29, 103] on span "Relances" at bounding box center [37, 104] width 26 height 9
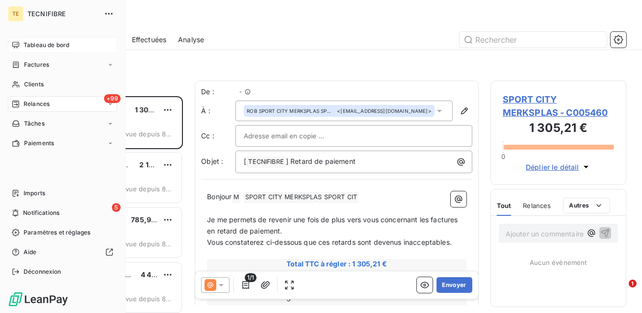
scroll to position [217, 136]
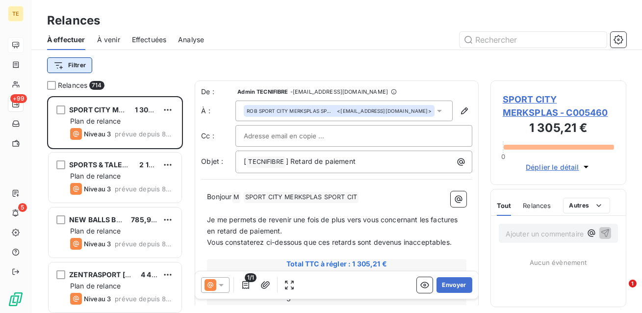
click at [72, 65] on html "TE +99 5 Relances À effectuer À venir Effectuées Analyse Filtrer Relances 714 S…" at bounding box center [321, 156] width 642 height 313
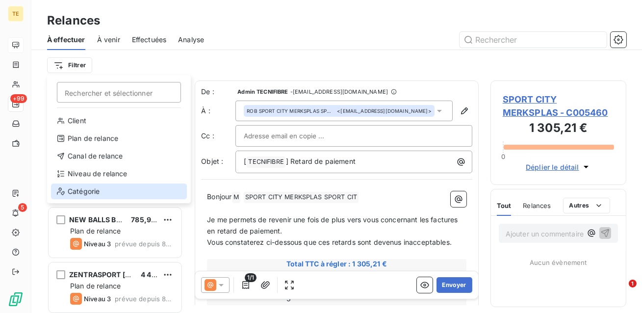
click at [76, 189] on div "Catégorie" at bounding box center [119, 191] width 136 height 16
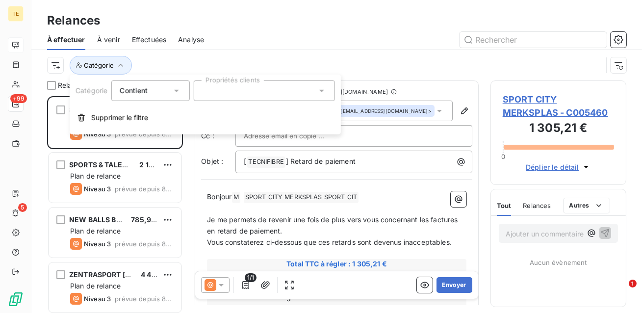
click at [251, 90] on div at bounding box center [264, 90] width 141 height 21
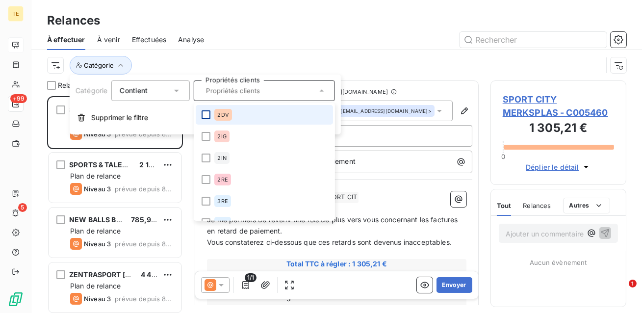
click at [203, 116] on div at bounding box center [206, 114] width 9 height 9
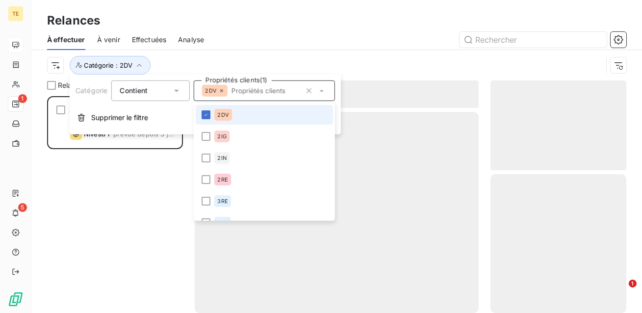
scroll to position [217, 136]
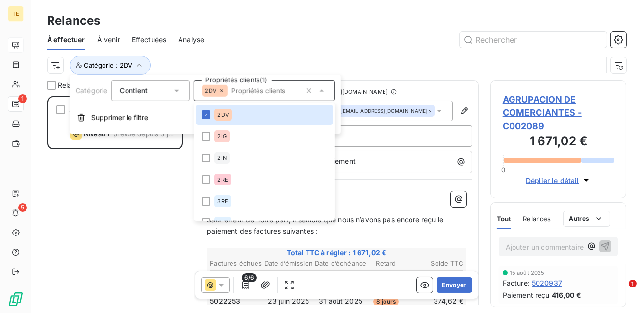
click at [218, 60] on div "Catégorie : 2DV" at bounding box center [324, 65] width 555 height 19
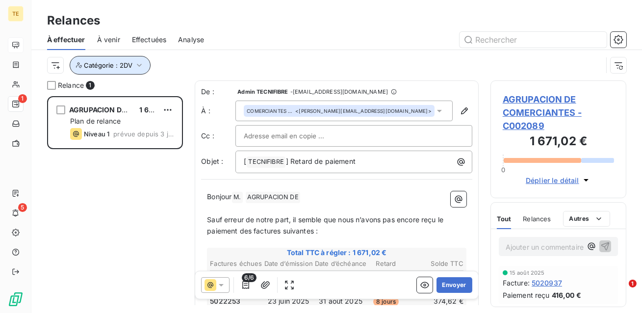
click at [123, 64] on span "Catégorie : 2DV" at bounding box center [108, 65] width 49 height 8
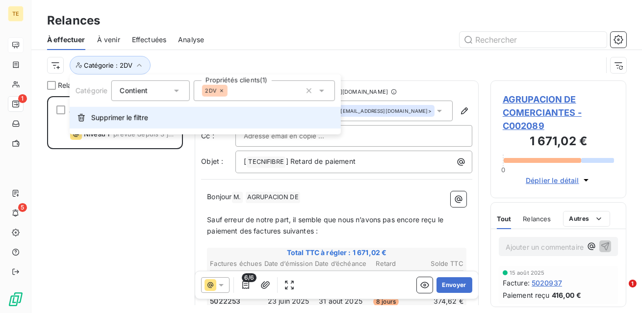
click at [127, 121] on span "Supprimer le filtre" at bounding box center [119, 118] width 57 height 10
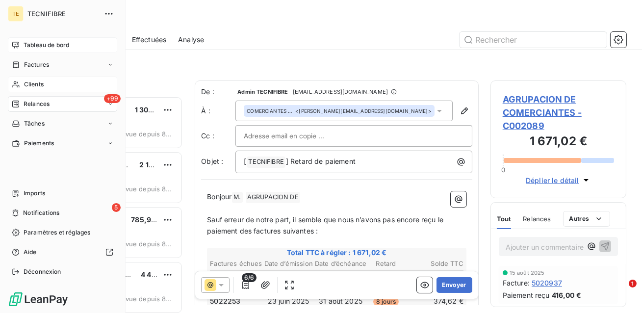
click at [23, 79] on div "Clients" at bounding box center [62, 85] width 109 height 16
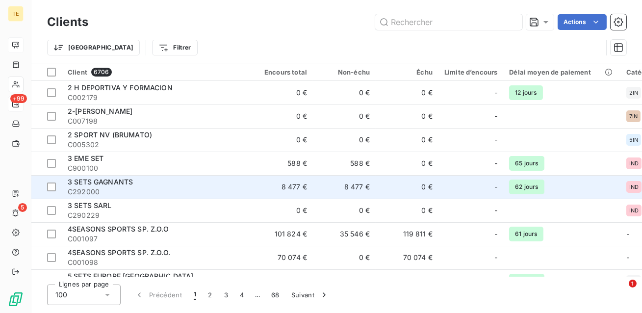
click at [203, 188] on span "C292000" at bounding box center [156, 192] width 177 height 10
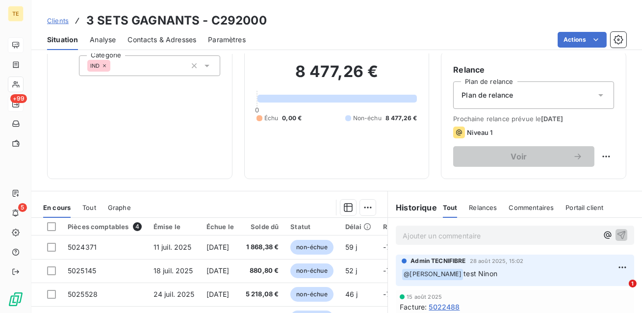
scroll to position [82, 0]
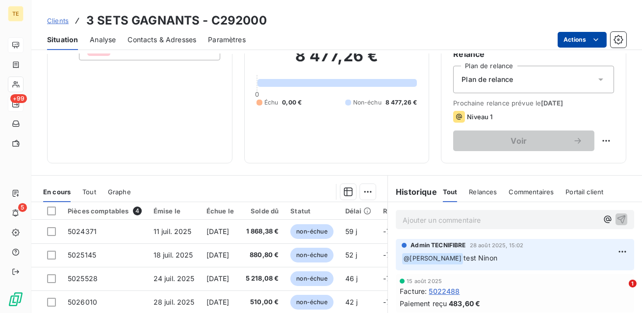
click at [576, 39] on html "TE +99 5 Clients 3 SETS GAGNANTS - C292000 Situation Analyse Contacts & Adresse…" at bounding box center [321, 156] width 642 height 313
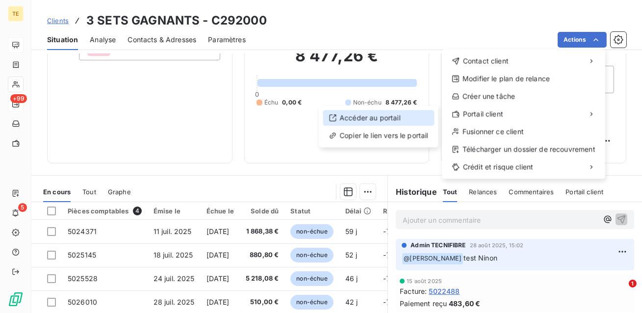
click at [406, 113] on div "Accéder au portail" at bounding box center [378, 118] width 111 height 16
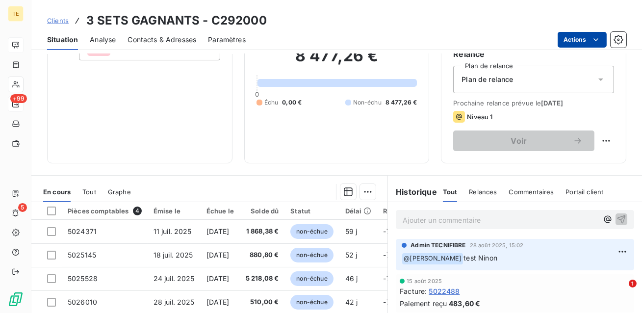
click at [582, 35] on html "TE +99 5 Clients 3 SETS GAGNANTS - C292000 Situation Analyse Contacts & Adresse…" at bounding box center [321, 156] width 642 height 313
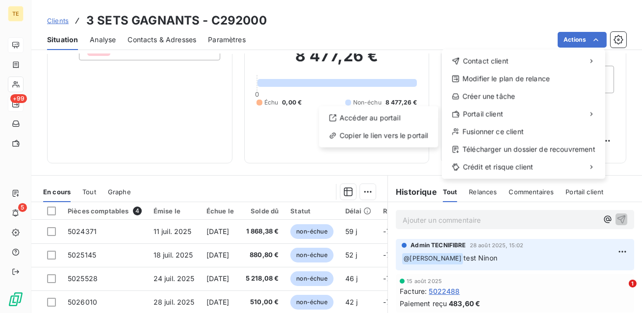
click at [421, 23] on html "TE +99 5 Clients 3 SETS GAGNANTS - C292000 Situation Analyse Contacts & Adresse…" at bounding box center [321, 156] width 642 height 313
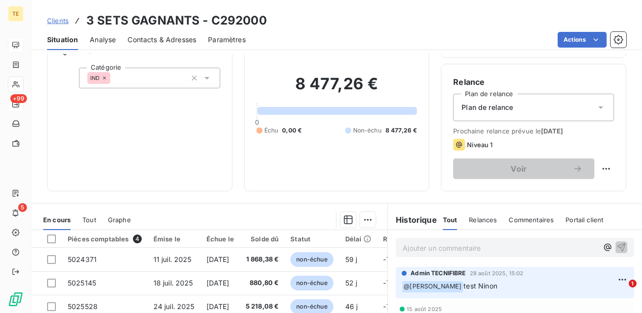
scroll to position [52, 0]
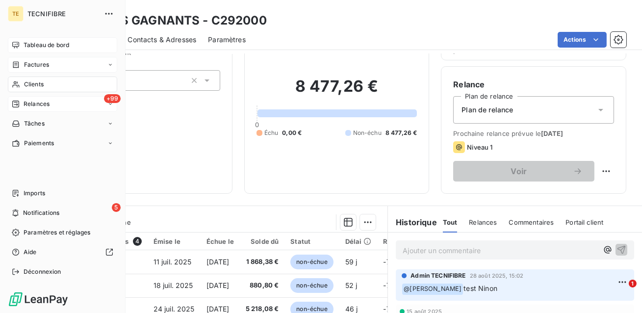
click at [21, 64] on div "Factures" at bounding box center [30, 64] width 37 height 9
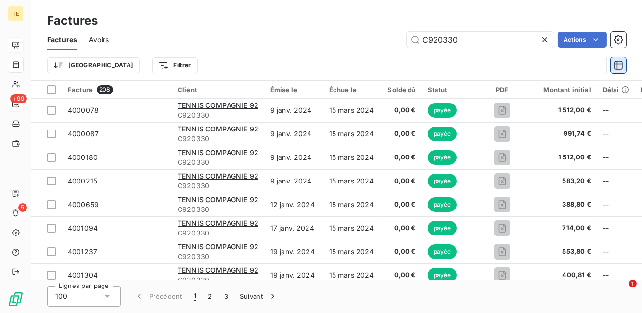
click at [618, 66] on icon "button" at bounding box center [619, 65] width 10 height 10
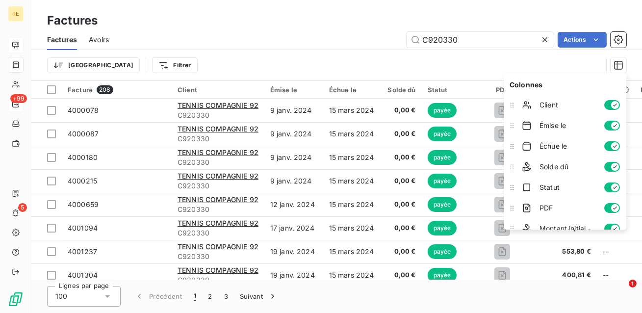
click at [460, 63] on div "Trier Filtrer" at bounding box center [324, 65] width 555 height 19
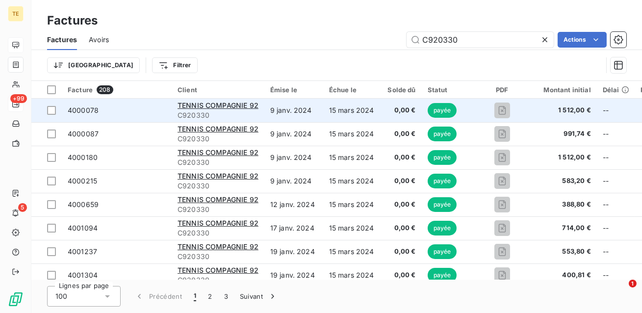
click at [148, 114] on span "4000078" at bounding box center [117, 110] width 98 height 10
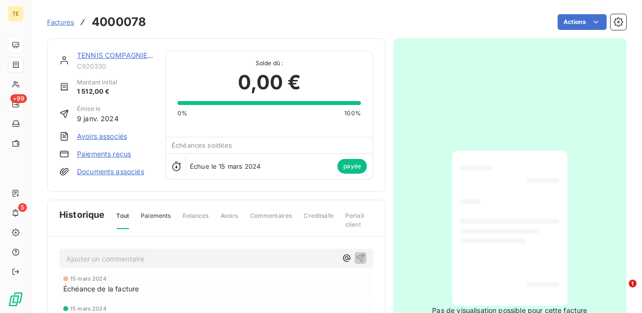
click at [62, 25] on span "Factures" at bounding box center [60, 22] width 27 height 8
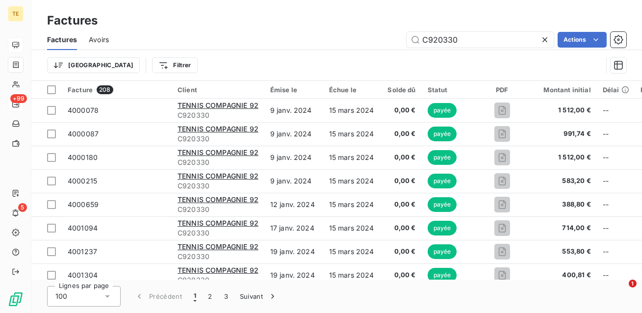
click at [546, 40] on icon at bounding box center [545, 40] width 10 height 10
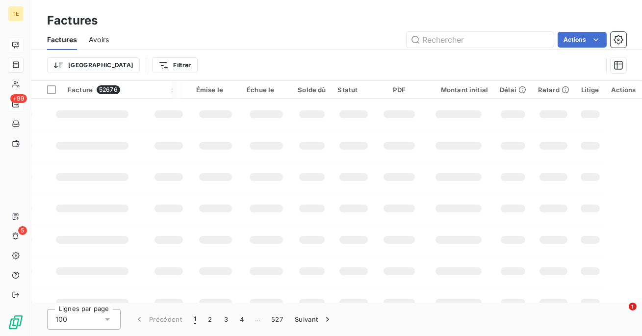
scroll to position [0, 21]
